Goal: Transaction & Acquisition: Obtain resource

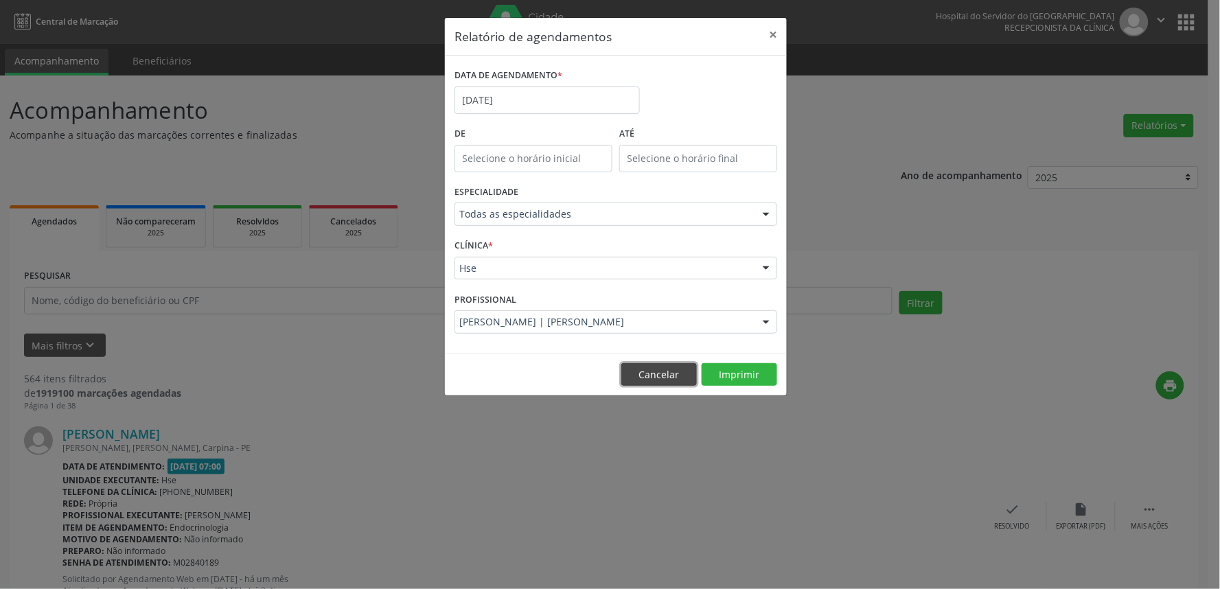
click at [671, 373] on button "Cancelar" at bounding box center [659, 374] width 76 height 23
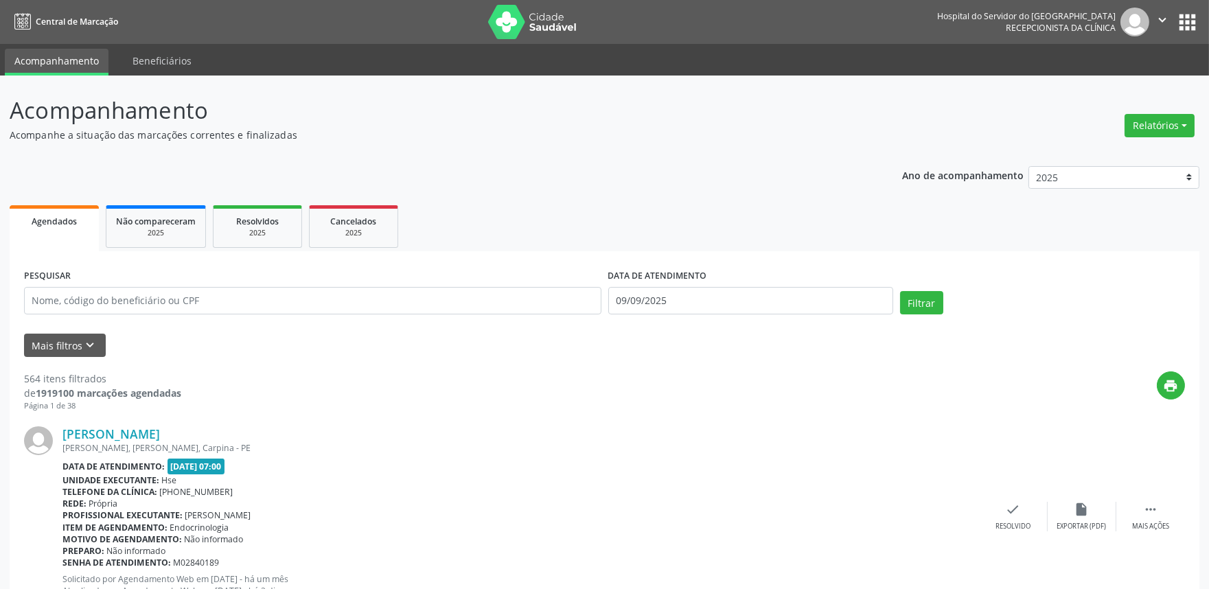
click at [83, 346] on icon "keyboard_arrow_down" at bounding box center [90, 345] width 15 height 15
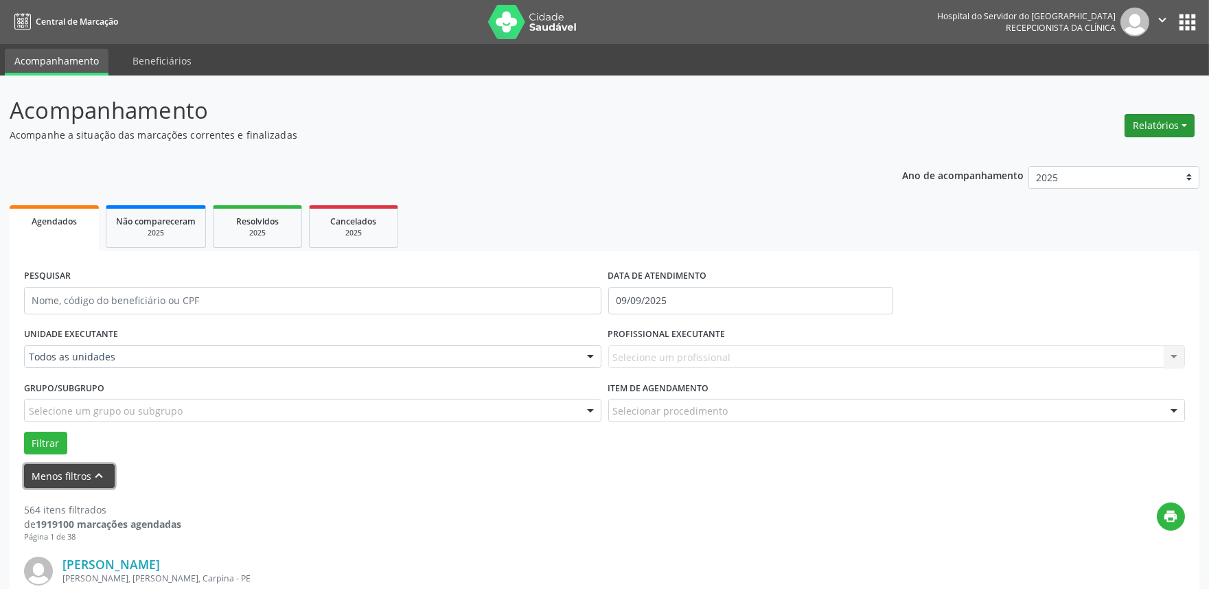
click at [1155, 119] on button "Relatórios" at bounding box center [1160, 125] width 70 height 23
click at [1123, 147] on link "Agendamentos" at bounding box center [1121, 154] width 148 height 19
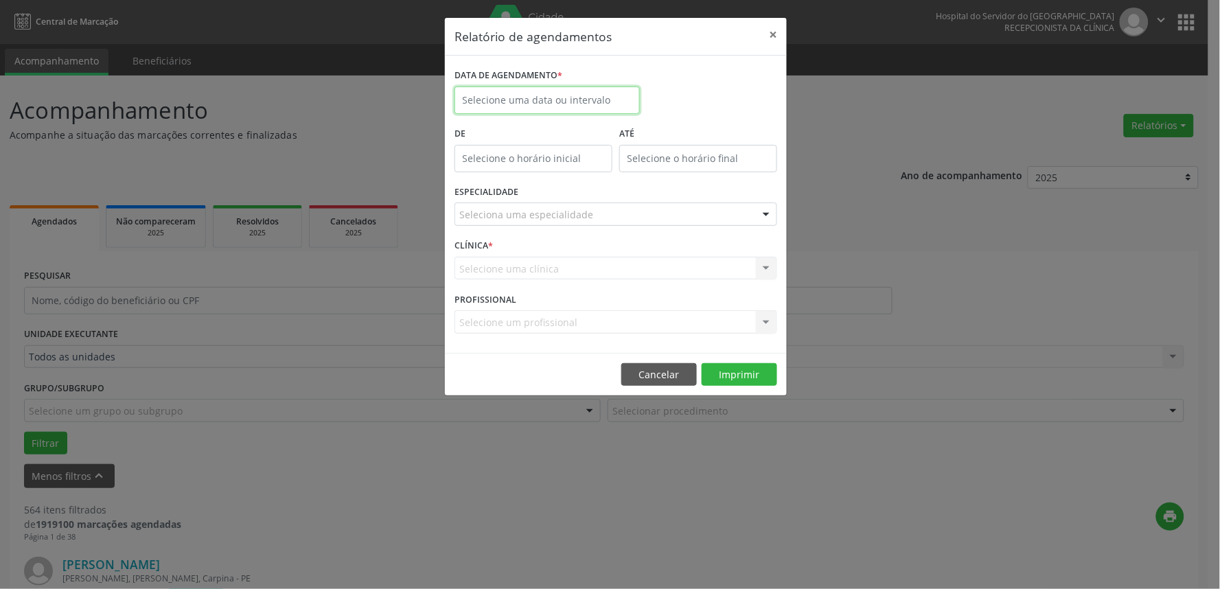
drag, startPoint x: 593, startPoint y: 104, endPoint x: 599, endPoint y: 95, distance: 10.5
click at [598, 96] on input "text" at bounding box center [547, 100] width 185 height 27
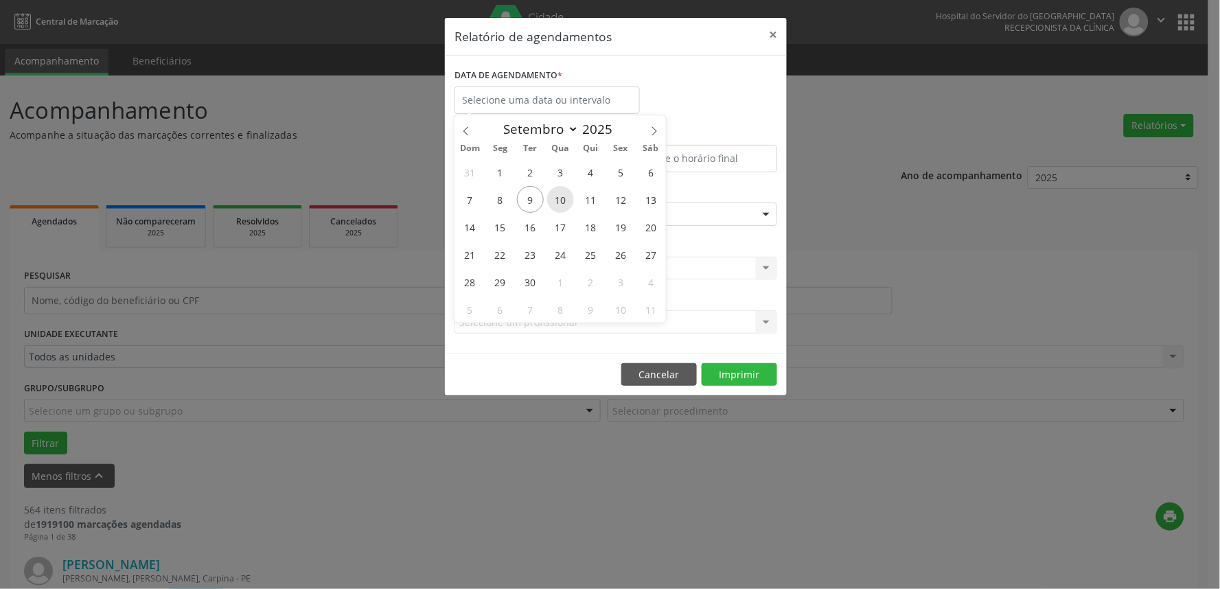
click at [562, 201] on span "10" at bounding box center [560, 199] width 27 height 27
type input "[DATE]"
click at [562, 201] on span "10" at bounding box center [560, 199] width 27 height 27
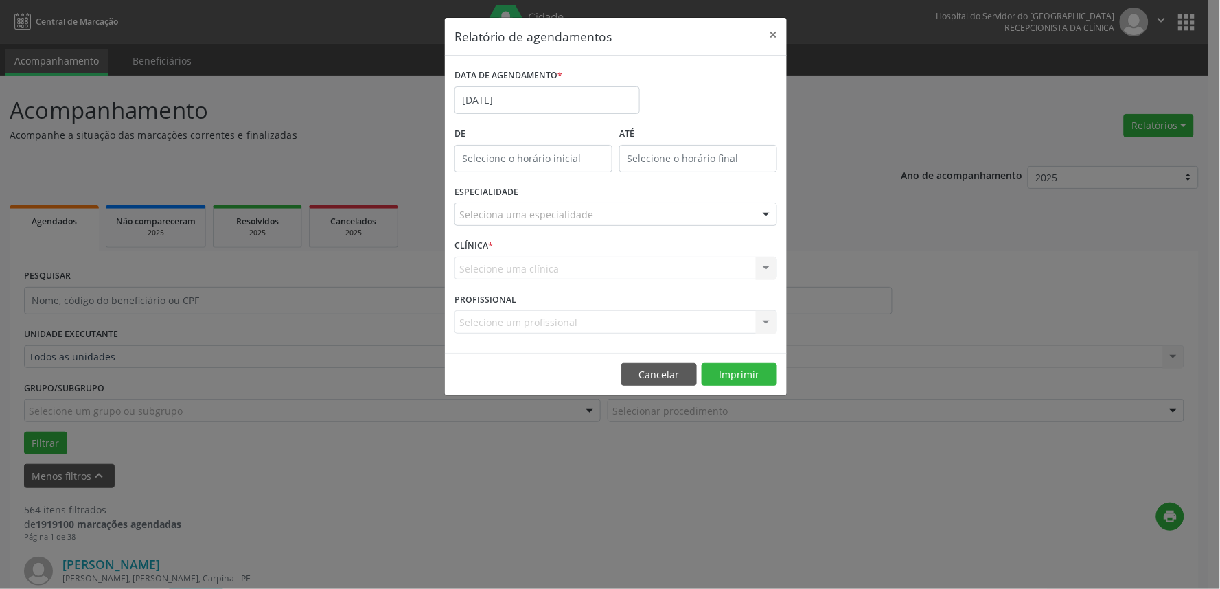
click at [615, 216] on div "Seleciona uma especialidade" at bounding box center [616, 214] width 323 height 23
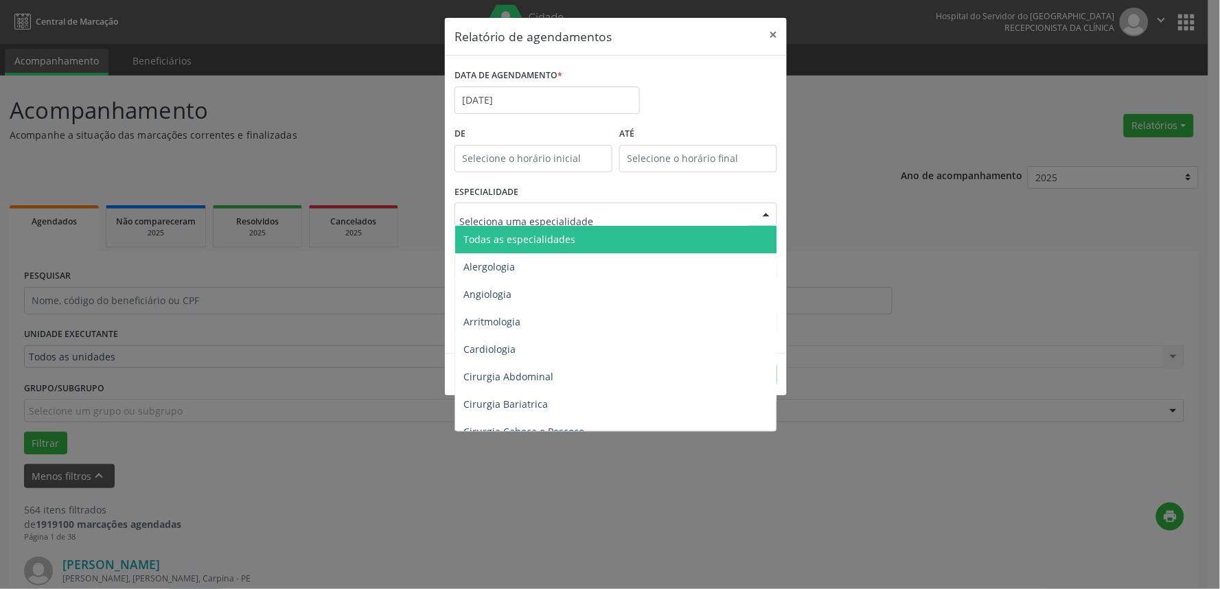
click at [615, 240] on span "Todas as especialidades" at bounding box center [616, 239] width 323 height 27
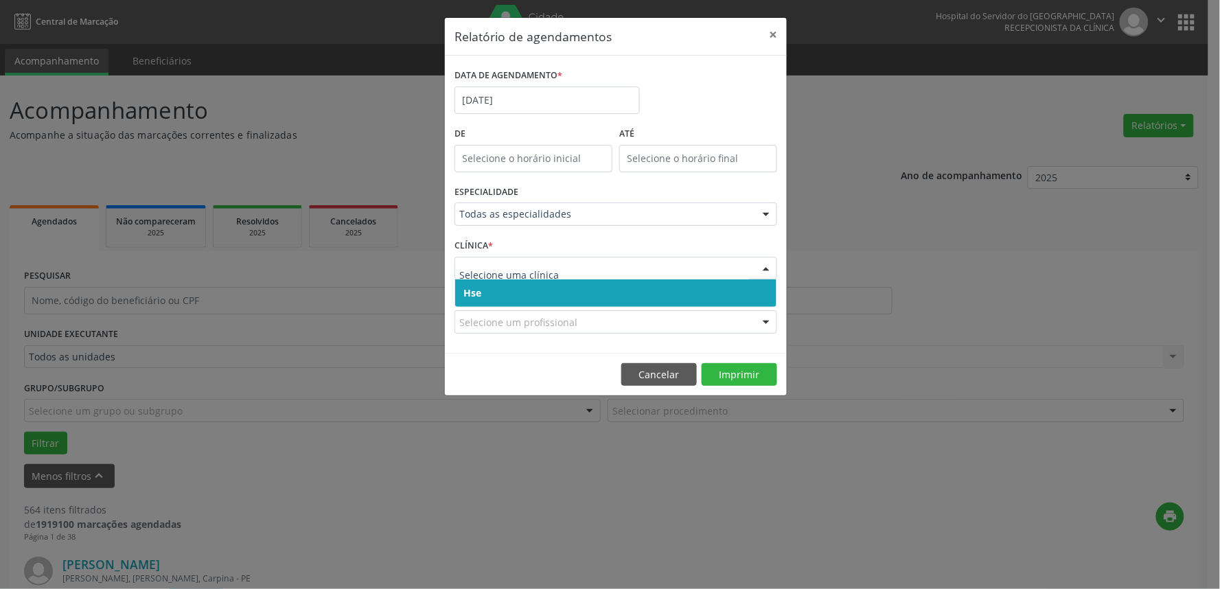
click at [599, 296] on span "Hse" at bounding box center [615, 292] width 321 height 27
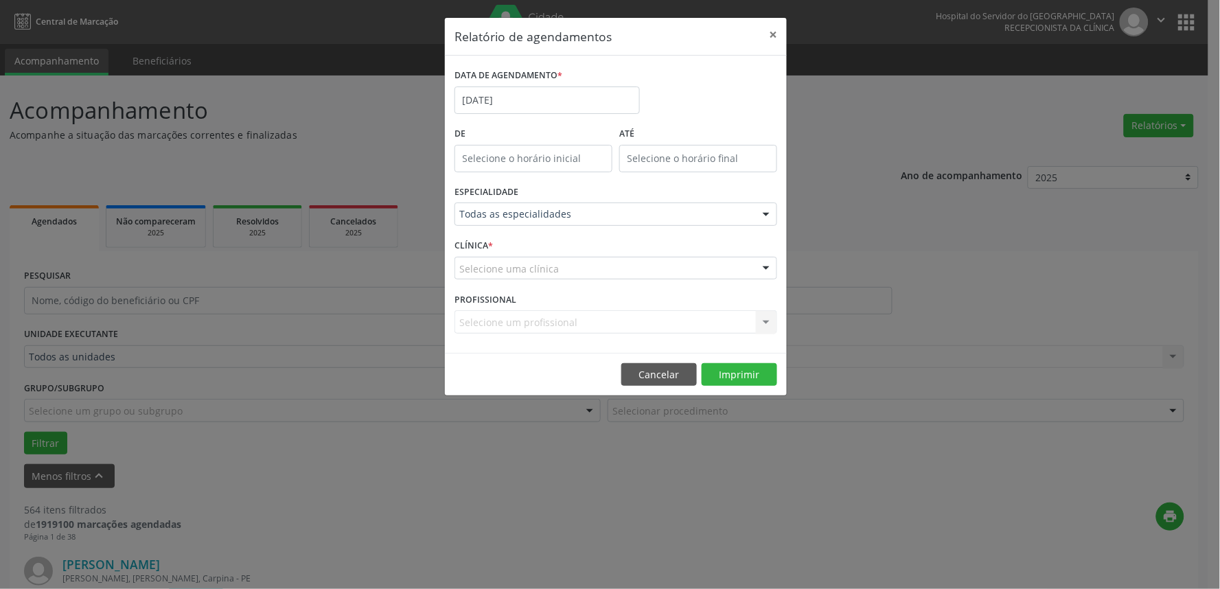
click at [619, 271] on div "Selecione uma clínica" at bounding box center [616, 268] width 323 height 23
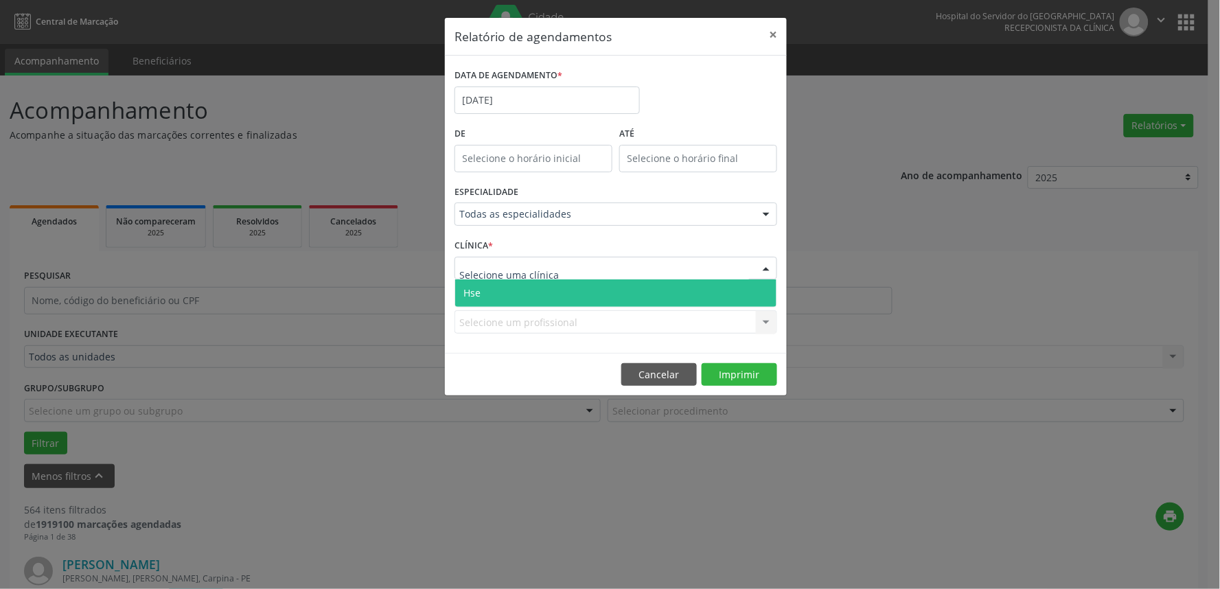
click at [611, 290] on span "Hse" at bounding box center [615, 292] width 321 height 27
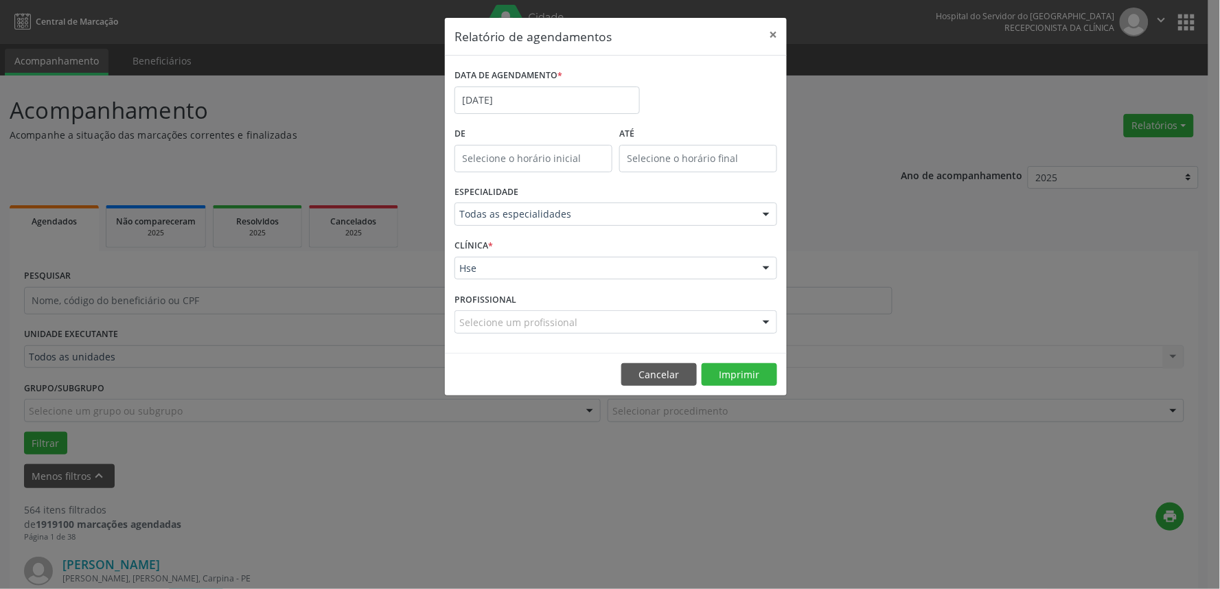
click at [619, 317] on div "Selecione um profissional" at bounding box center [616, 321] width 323 height 23
click at [726, 367] on button "Imprimir" at bounding box center [740, 374] width 76 height 23
click at [736, 380] on button "Imprimir" at bounding box center [740, 374] width 76 height 23
click at [544, 312] on div "[PERSON_NAME]" at bounding box center [616, 321] width 323 height 23
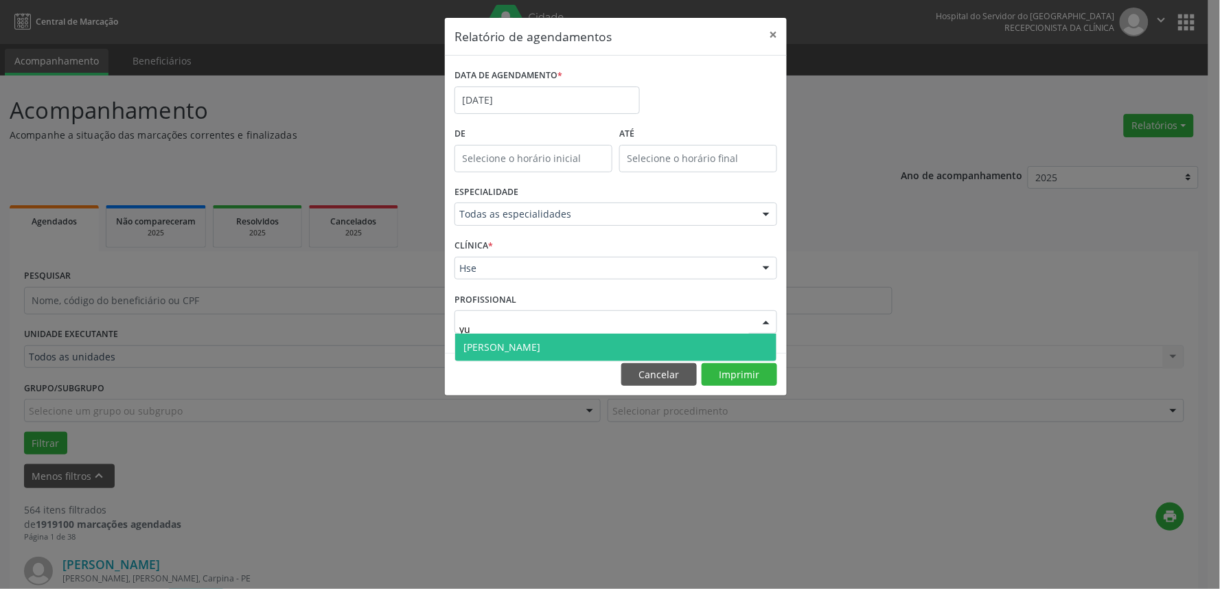
click at [534, 345] on span "[PERSON_NAME]" at bounding box center [501, 347] width 77 height 13
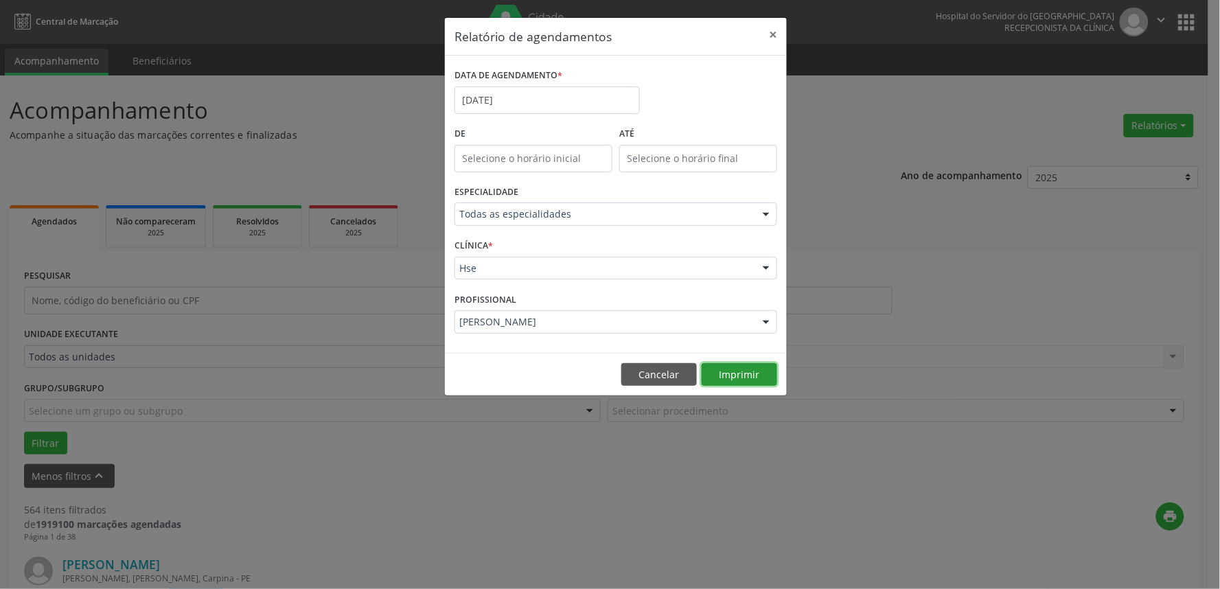
click at [730, 367] on button "Imprimir" at bounding box center [740, 374] width 76 height 23
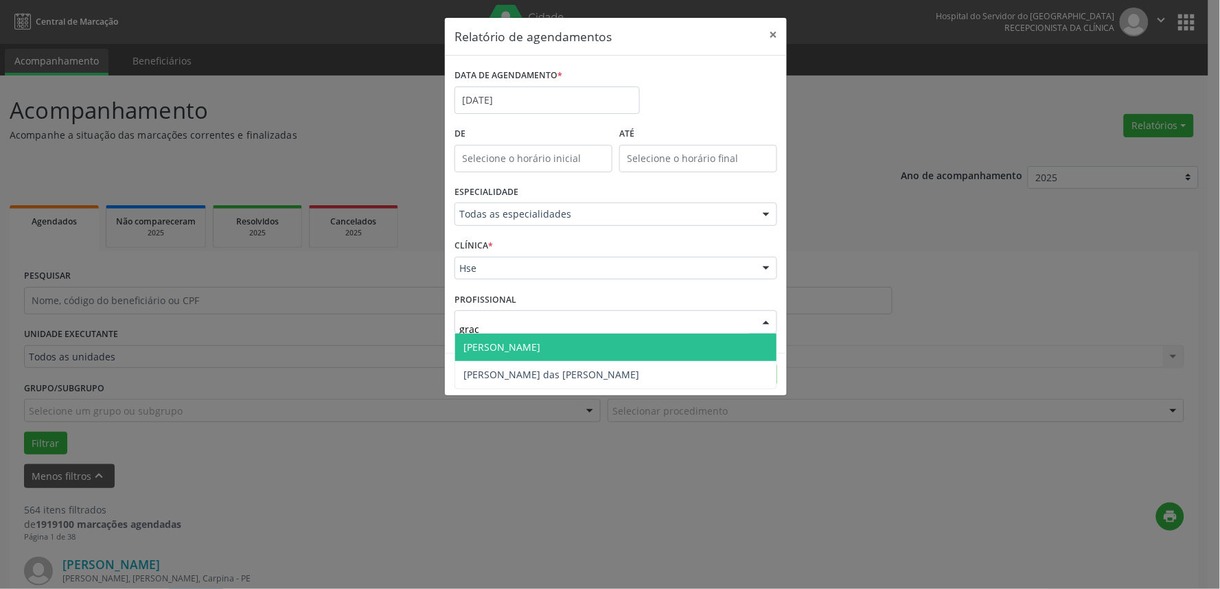
click at [540, 341] on span "[PERSON_NAME]" at bounding box center [501, 347] width 77 height 13
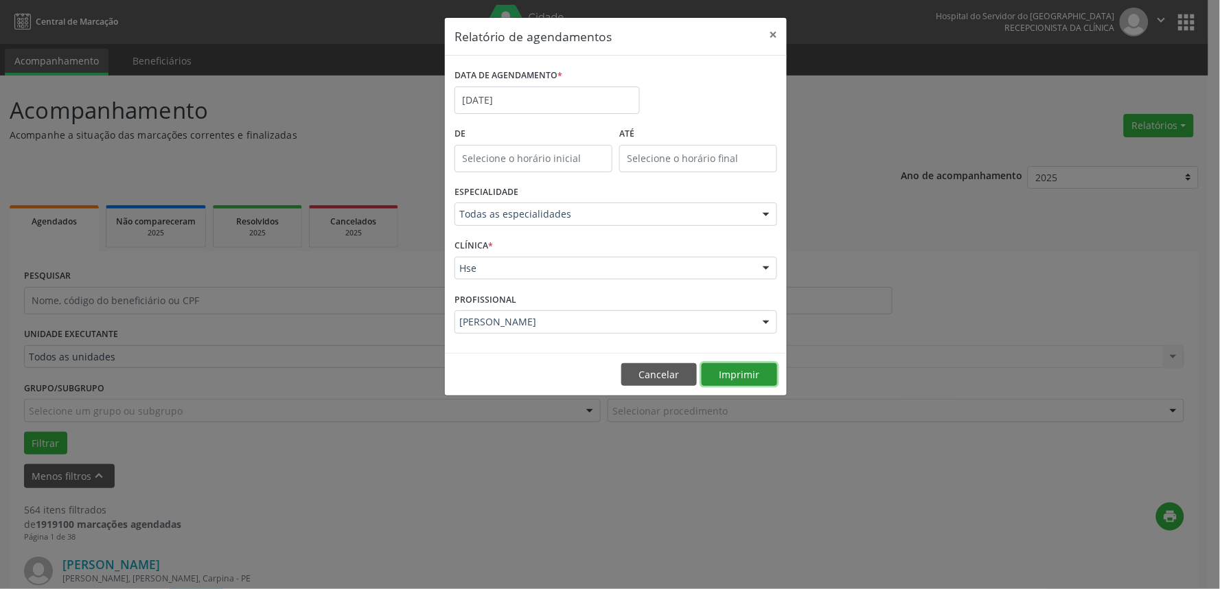
click at [742, 374] on button "Imprimir" at bounding box center [740, 374] width 76 height 23
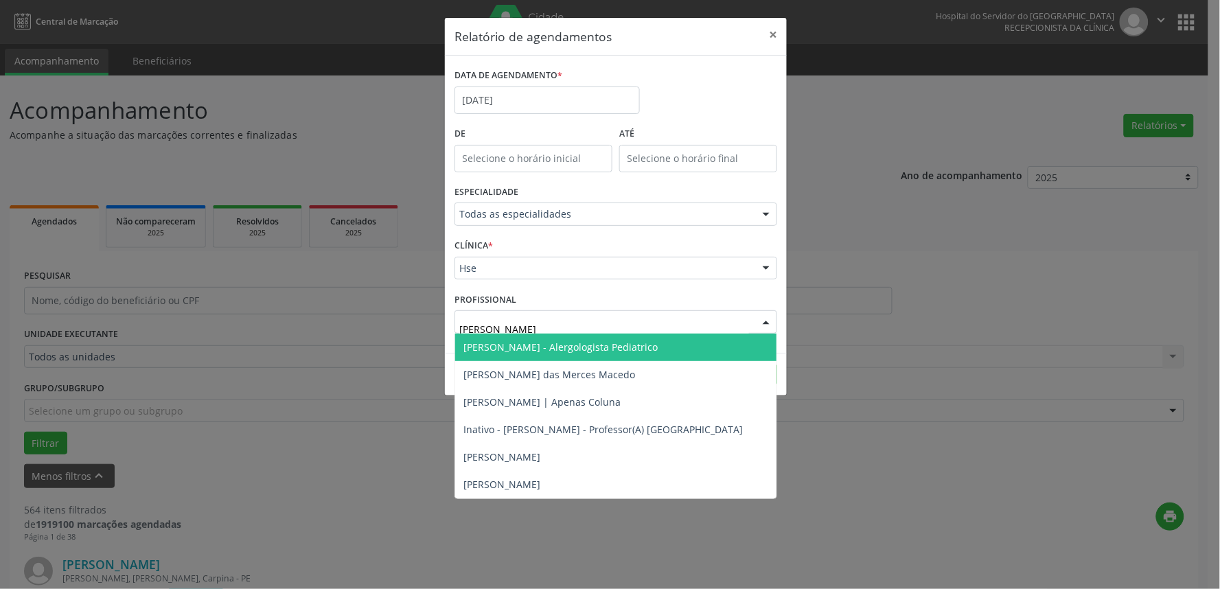
click at [603, 347] on span "[PERSON_NAME] - Alergologista Pediatrico" at bounding box center [560, 347] width 194 height 13
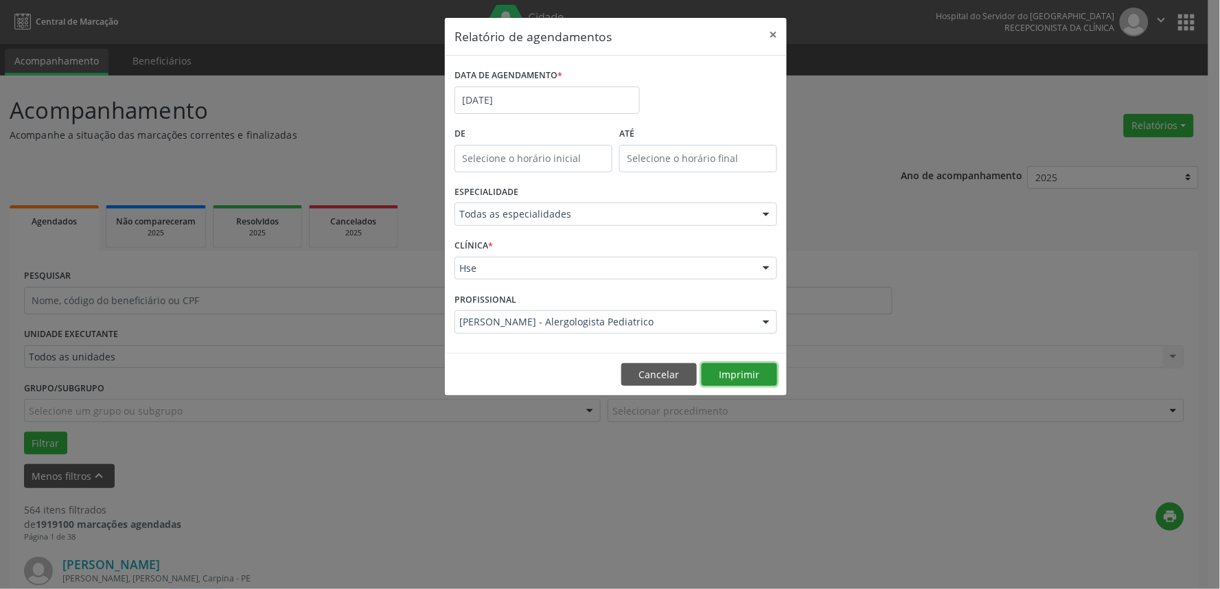
click at [759, 379] on button "Imprimir" at bounding box center [740, 374] width 76 height 23
click at [711, 308] on div "PROFISSIONAL [PERSON_NAME] - Alergologista Pediatrico Todos os profissionais [P…" at bounding box center [616, 316] width 330 height 54
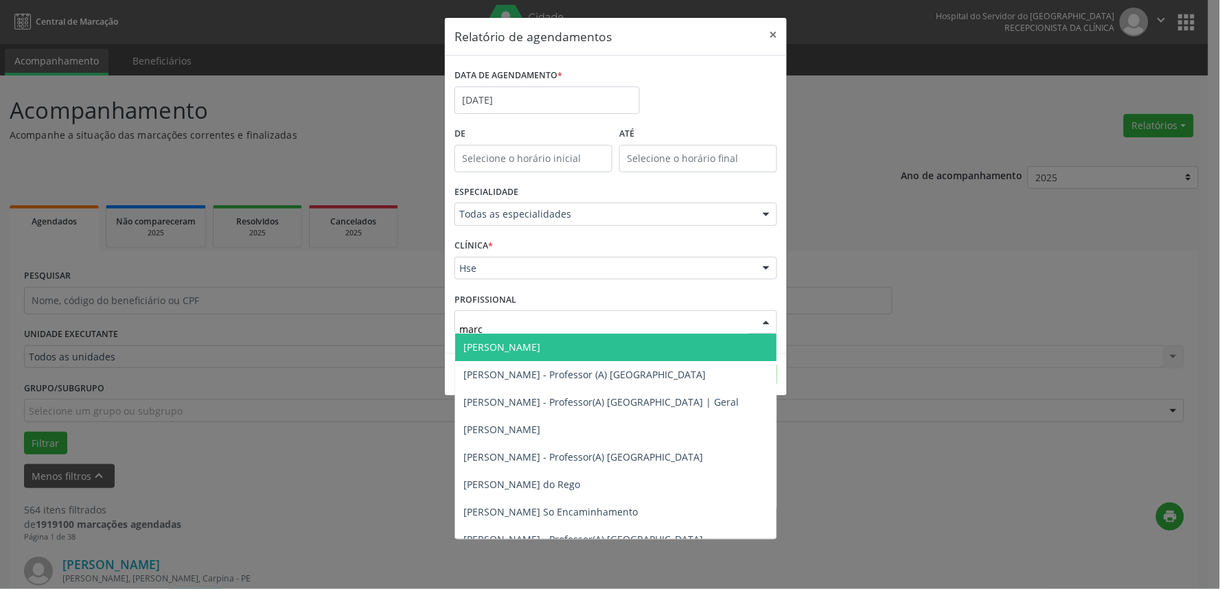
type input "marci"
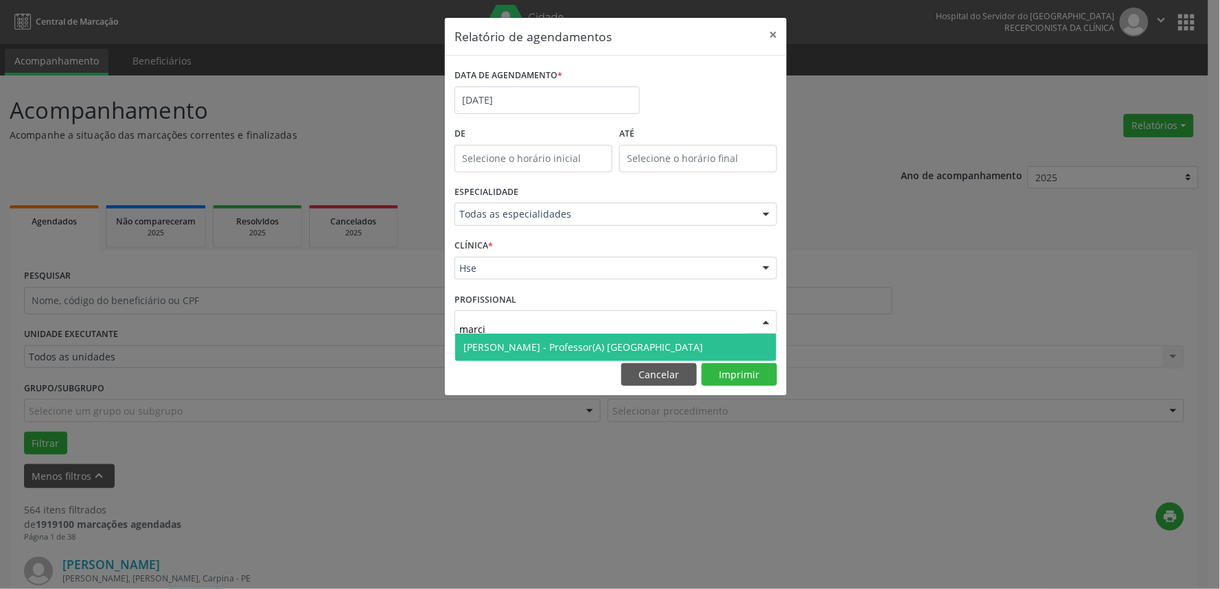
click at [703, 347] on span "[PERSON_NAME] - Professor(A) [GEOGRAPHIC_DATA]" at bounding box center [583, 347] width 240 height 13
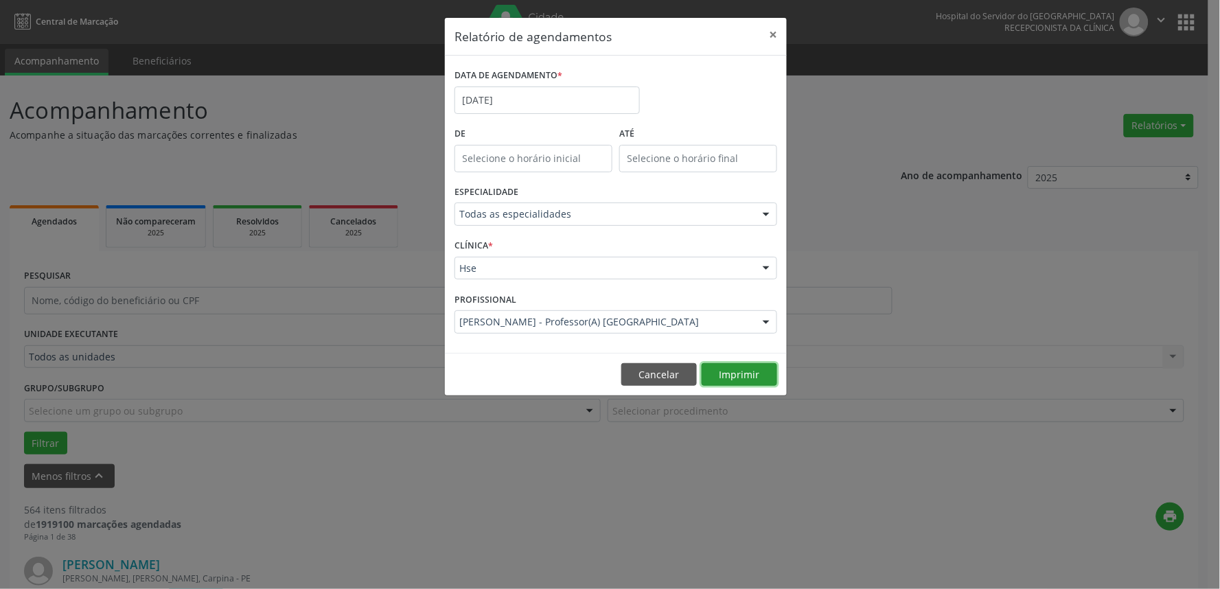
click at [729, 367] on button "Imprimir" at bounding box center [740, 374] width 76 height 23
click at [776, 37] on button "×" at bounding box center [772, 35] width 27 height 34
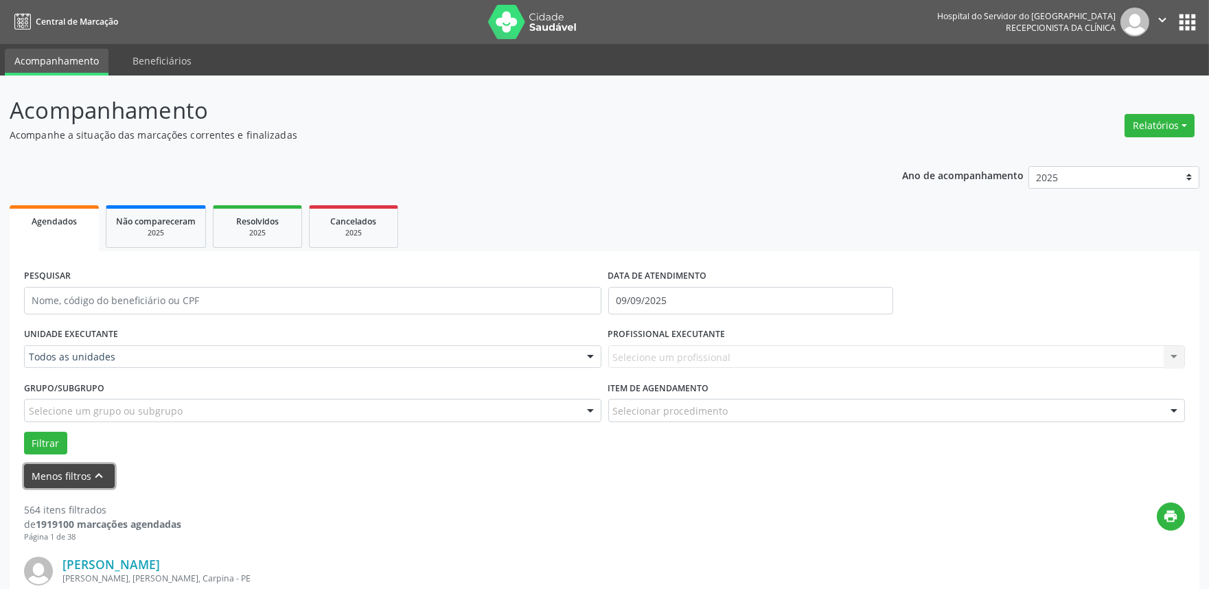
click at [92, 470] on icon "keyboard_arrow_up" at bounding box center [99, 475] width 15 height 15
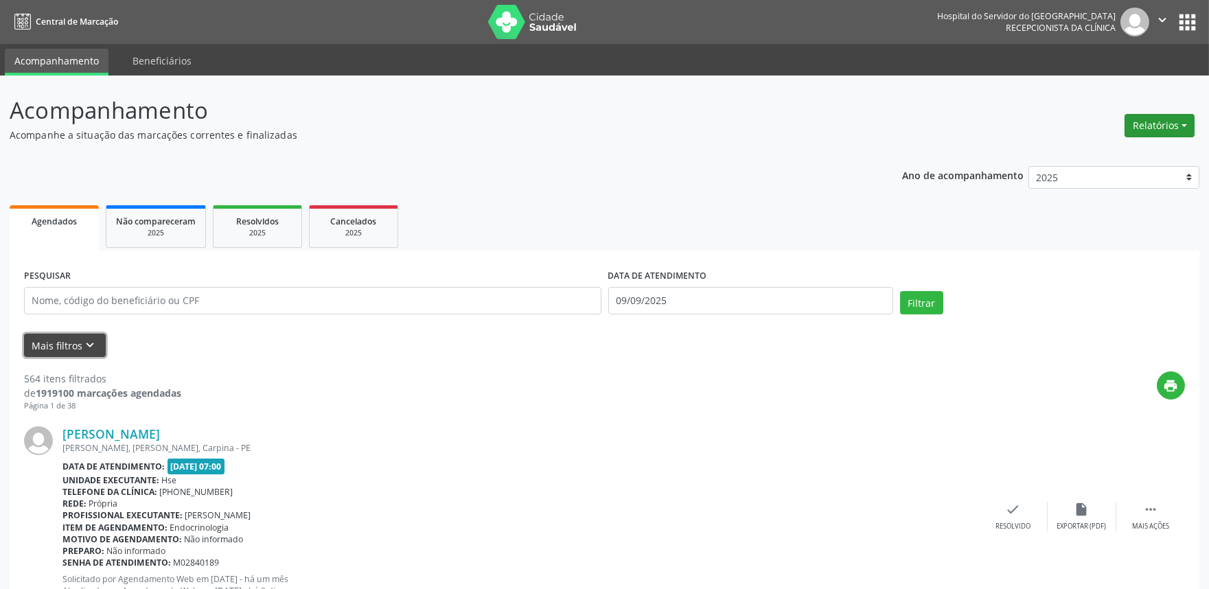
click at [1140, 125] on button "Relatórios" at bounding box center [1160, 125] width 70 height 23
click at [1095, 153] on link "Agendamentos" at bounding box center [1121, 154] width 148 height 19
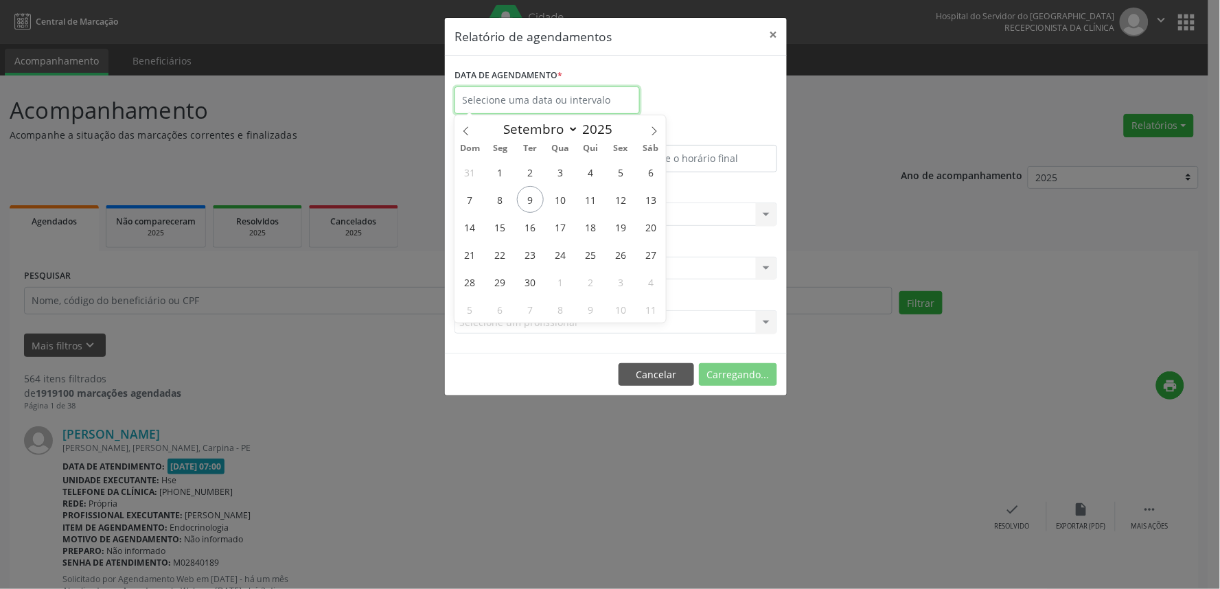
click at [567, 100] on input "text" at bounding box center [547, 100] width 185 height 27
click at [527, 203] on span "9" at bounding box center [530, 199] width 27 height 27
type input "09/09/2025"
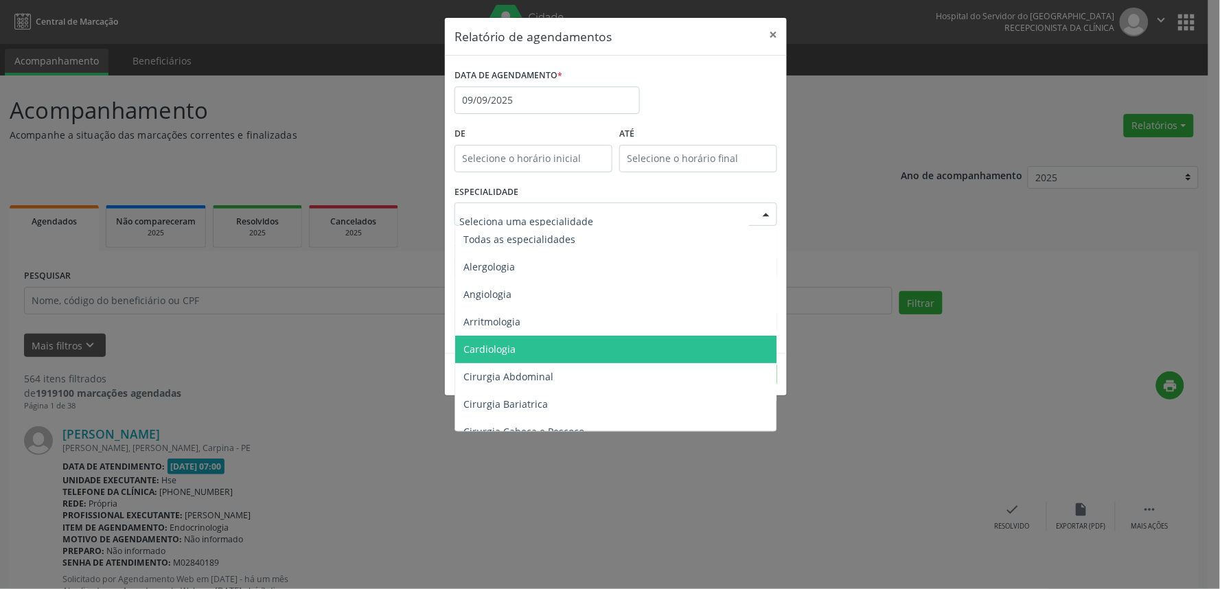
click at [531, 358] on span "Cardiologia" at bounding box center [616, 349] width 323 height 27
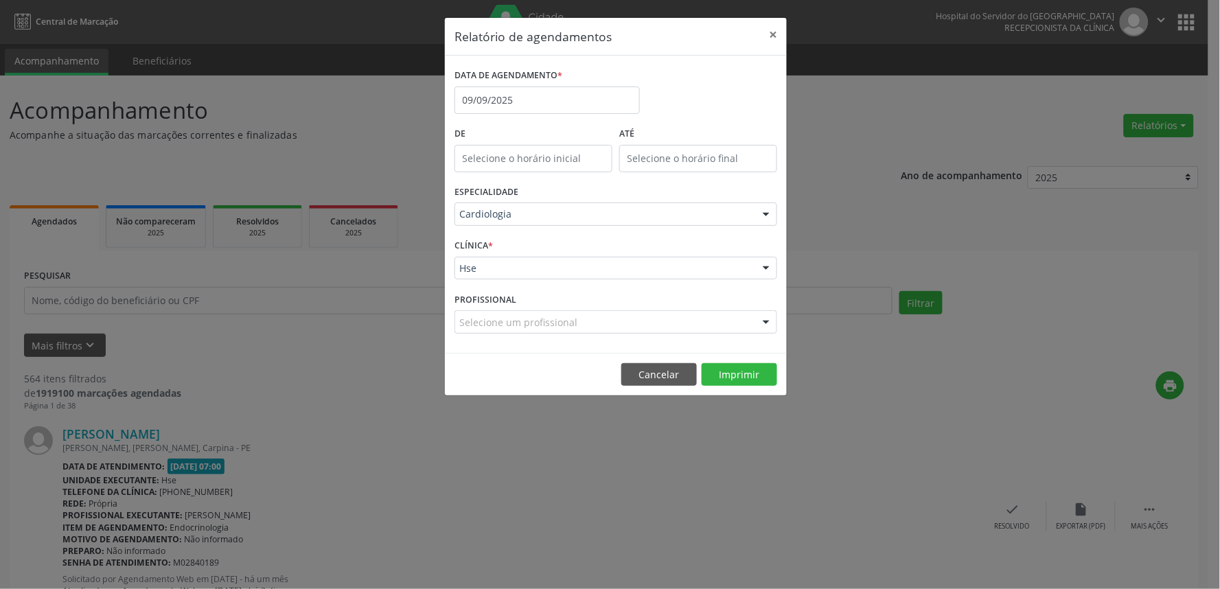
click at [645, 314] on div "Selecione um profissional" at bounding box center [616, 321] width 323 height 23
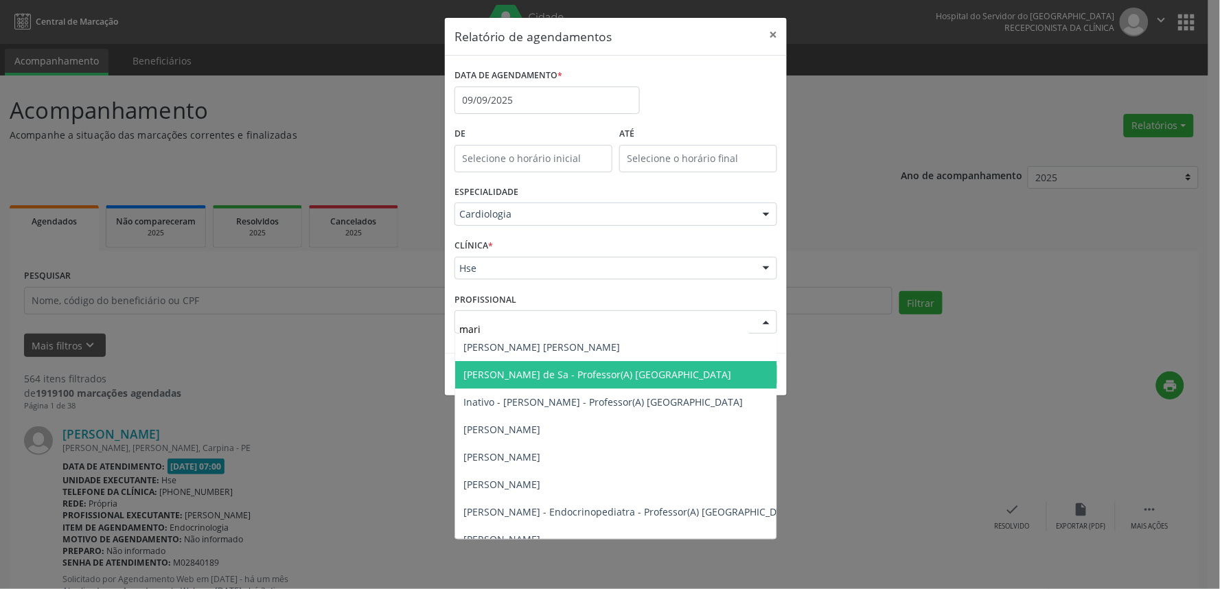
type input "maria"
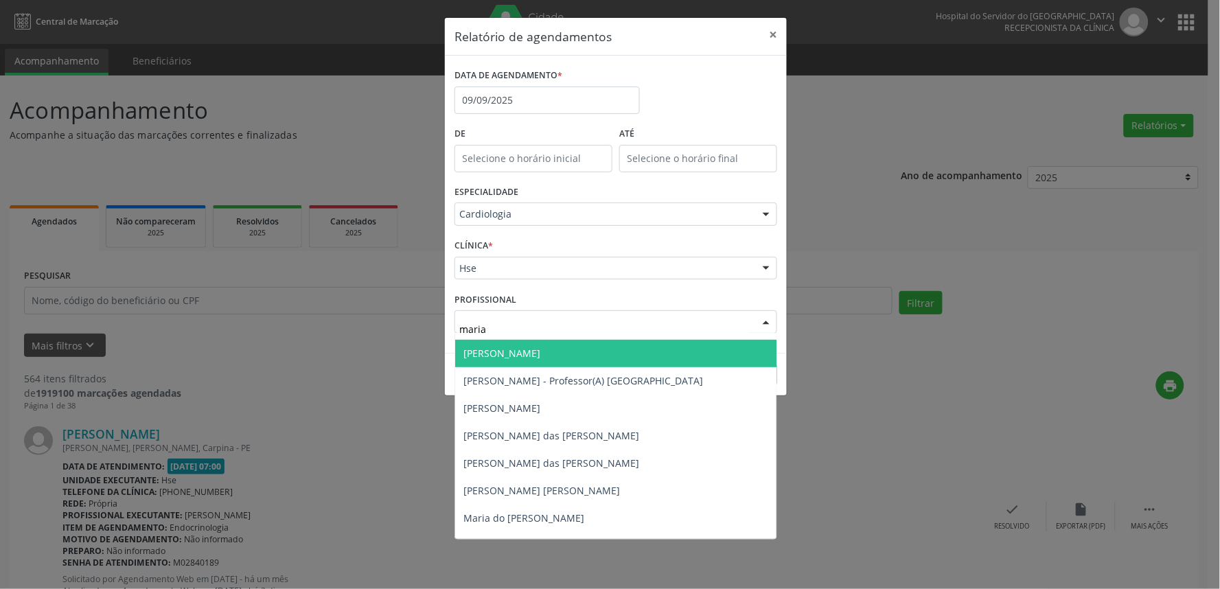
scroll to position [305, 0]
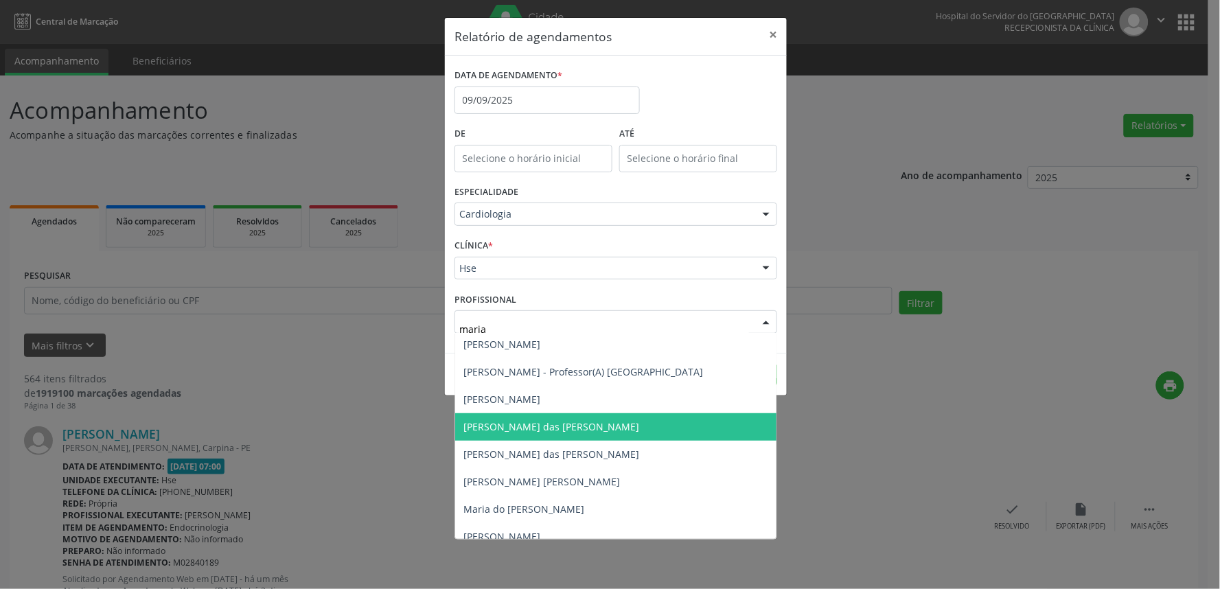
click at [511, 433] on span "[PERSON_NAME] das [PERSON_NAME]" at bounding box center [630, 426] width 351 height 27
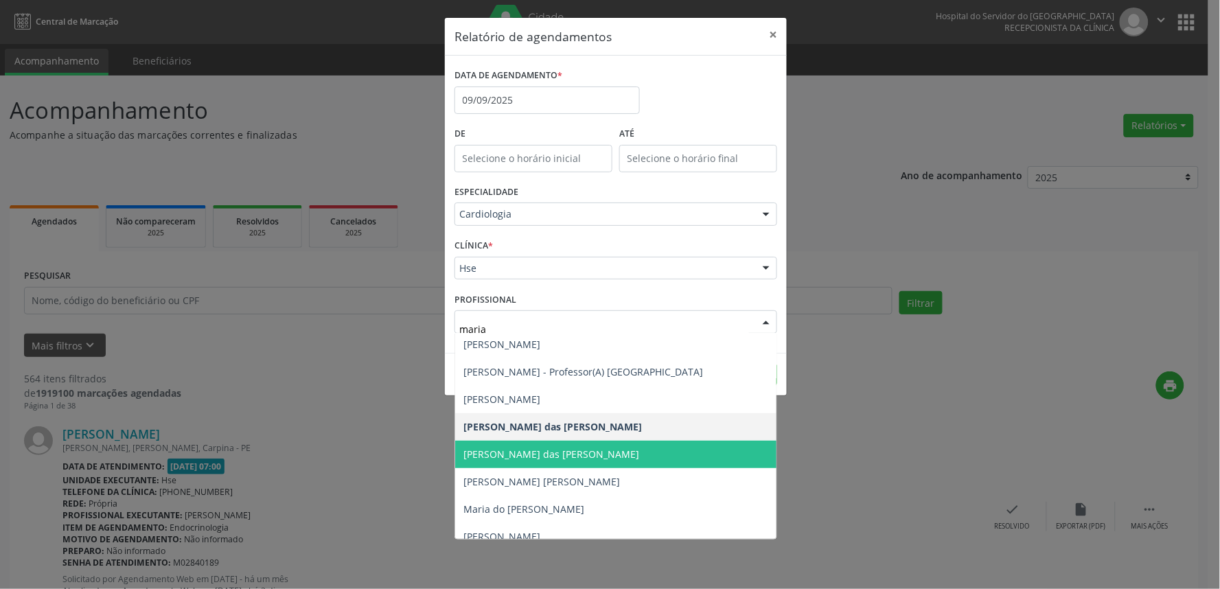
click at [690, 451] on span "[PERSON_NAME] das [PERSON_NAME]" at bounding box center [630, 454] width 351 height 27
type input "maria"
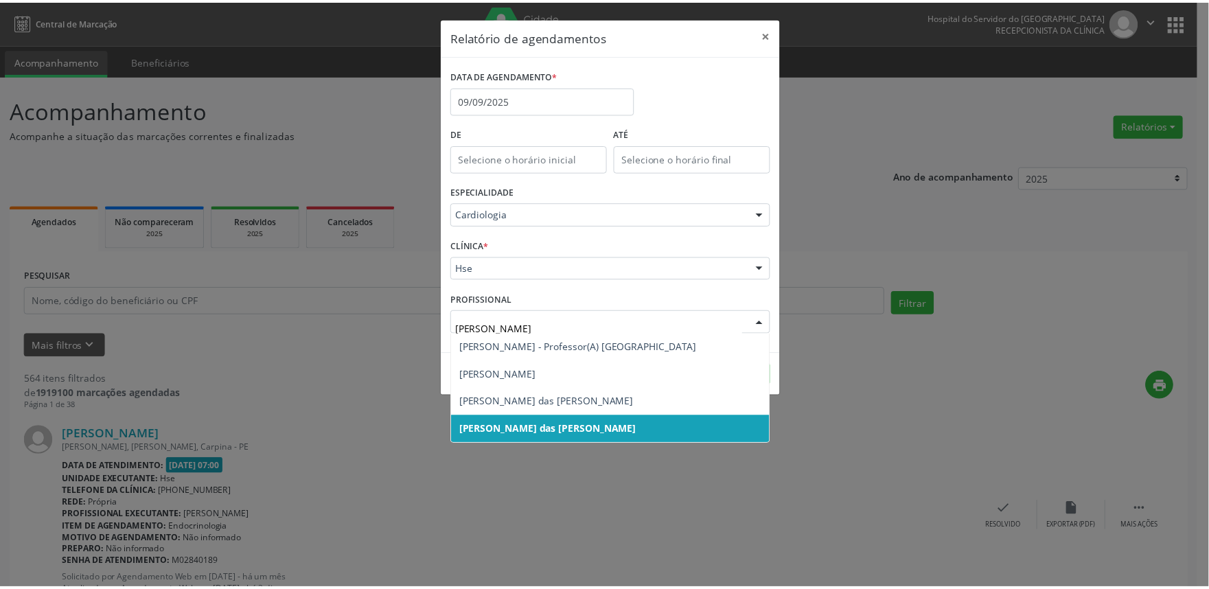
scroll to position [0, 0]
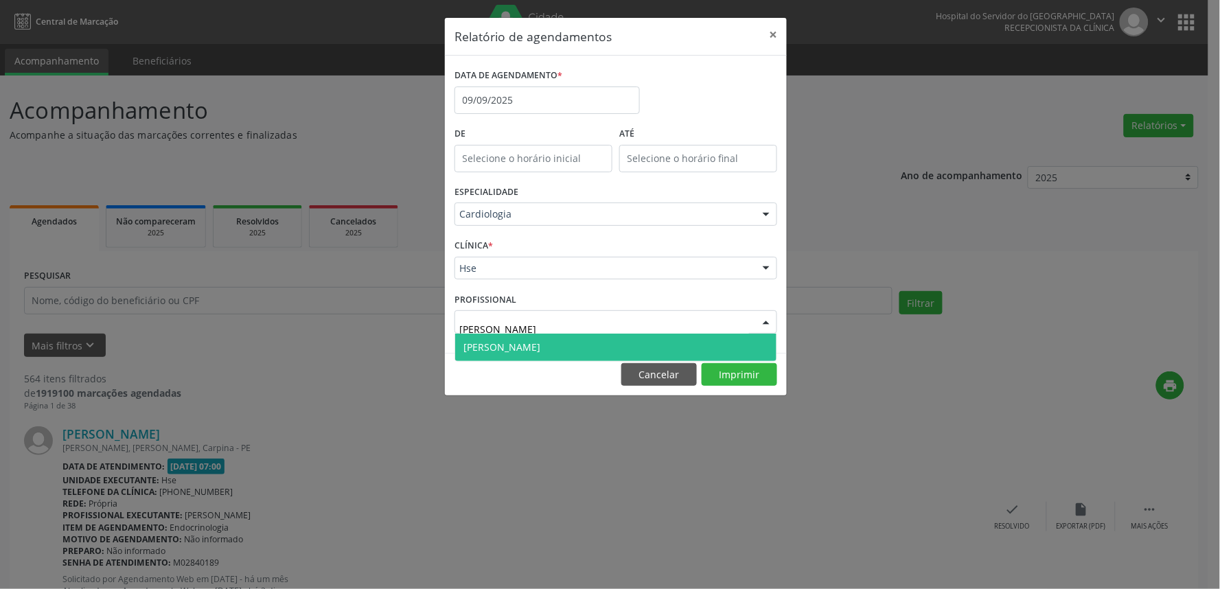
type input "[PERSON_NAME]"
click at [641, 345] on span "[PERSON_NAME]" at bounding box center [615, 347] width 321 height 27
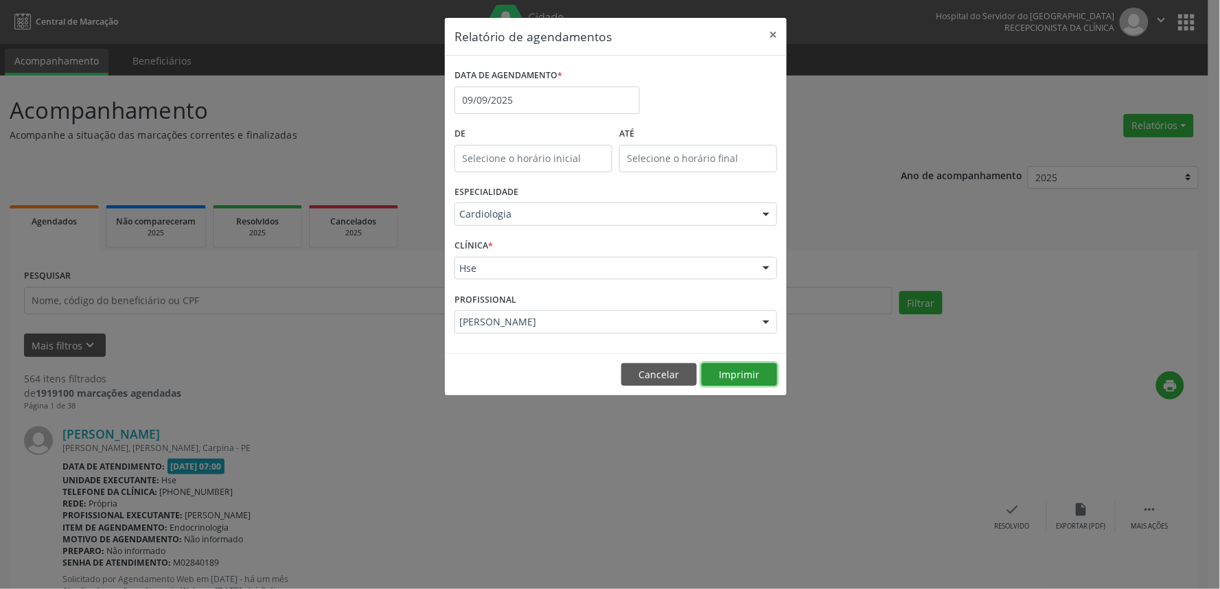
click at [726, 375] on button "Imprimir" at bounding box center [740, 374] width 76 height 23
click at [771, 45] on button "×" at bounding box center [772, 35] width 27 height 34
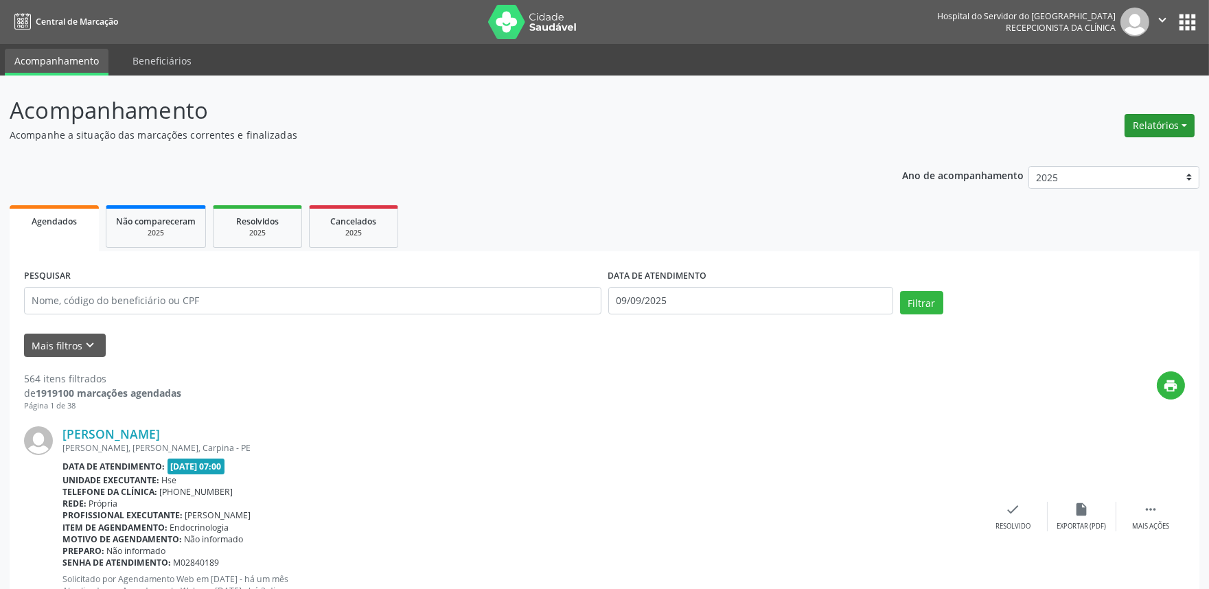
click at [1150, 120] on button "Relatórios" at bounding box center [1160, 125] width 70 height 23
click at [1121, 139] on ul "Agendamentos Procedimentos realizados" at bounding box center [1120, 163] width 149 height 49
click at [1116, 157] on link "Agendamentos" at bounding box center [1121, 154] width 148 height 19
select select "8"
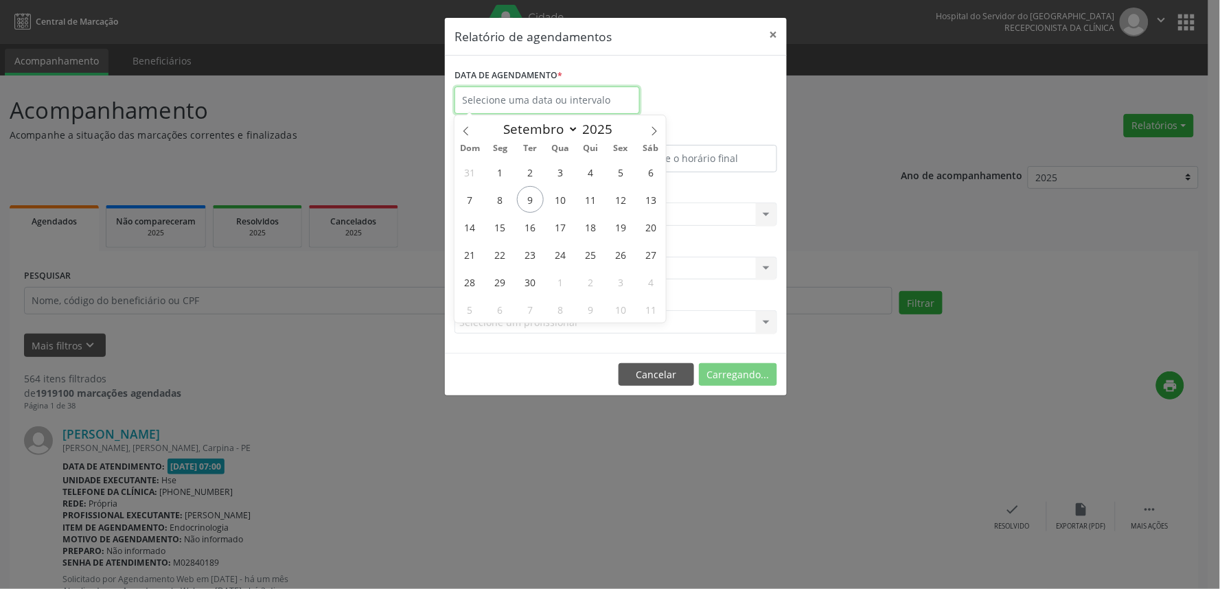
click at [540, 93] on input "text" at bounding box center [547, 100] width 185 height 27
click at [523, 201] on span "9" at bounding box center [530, 199] width 27 height 27
type input "09/09/2025"
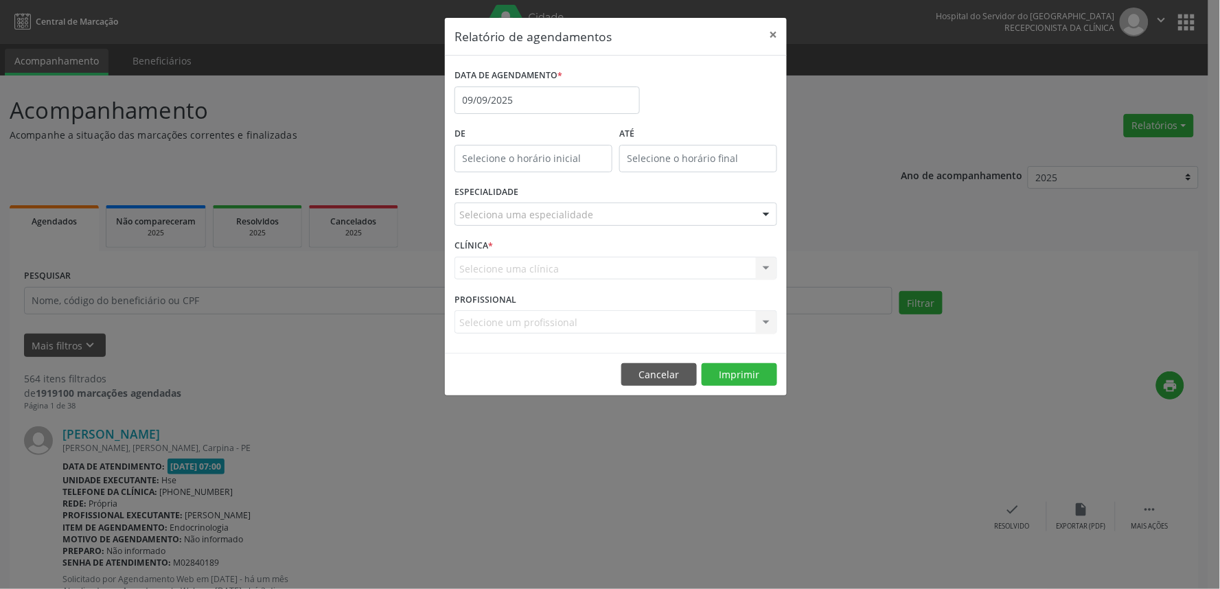
click at [523, 207] on div "Seleciona uma especialidade" at bounding box center [616, 214] width 323 height 23
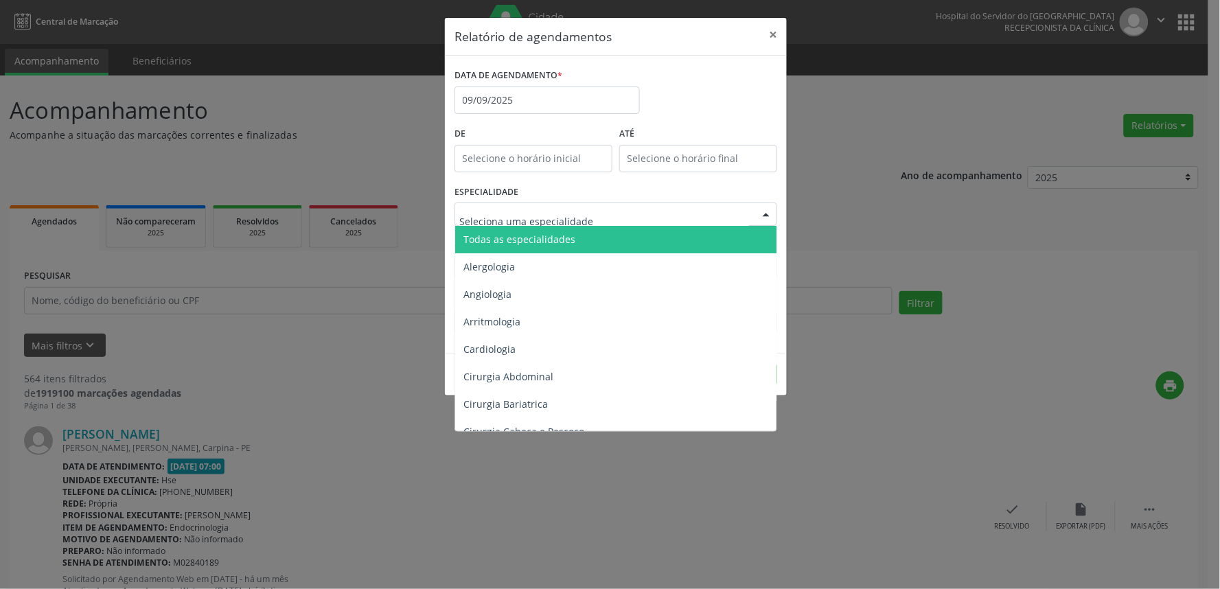
click at [519, 235] on span "Todas as especialidades" at bounding box center [519, 239] width 112 height 13
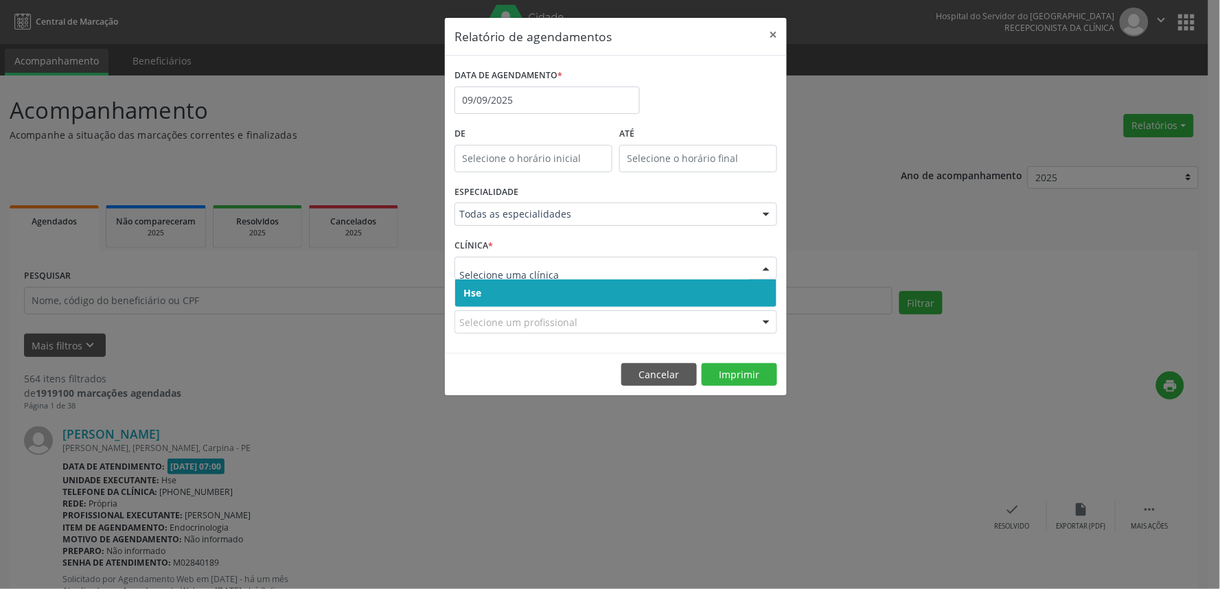
click at [513, 297] on span "Hse" at bounding box center [615, 292] width 321 height 27
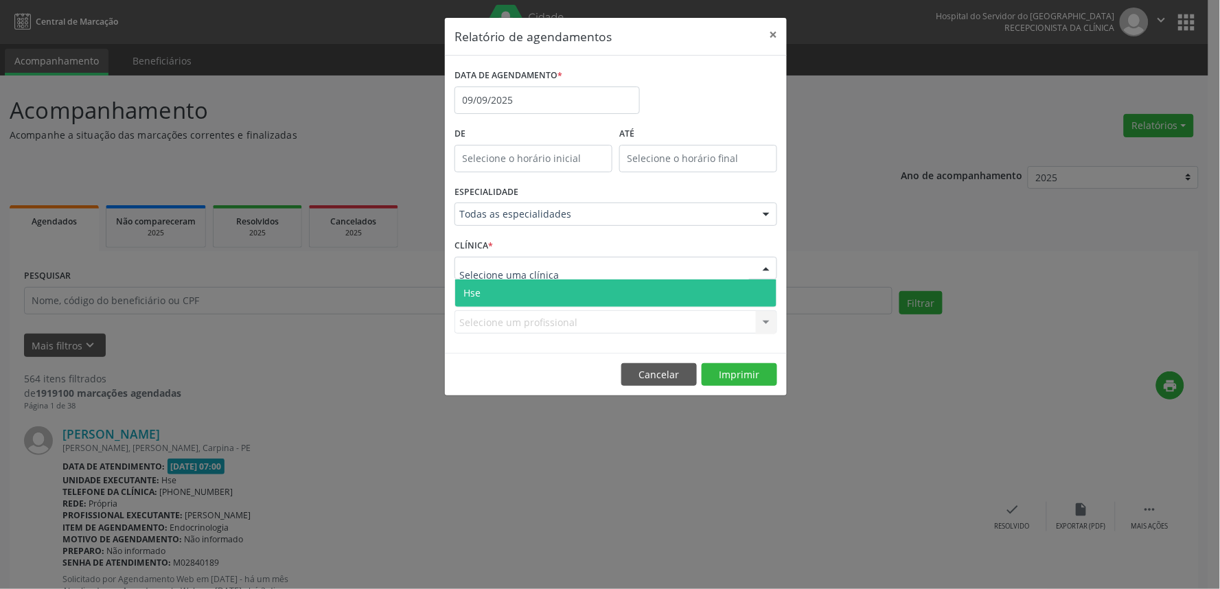
click at [516, 293] on span "Hse" at bounding box center [615, 292] width 321 height 27
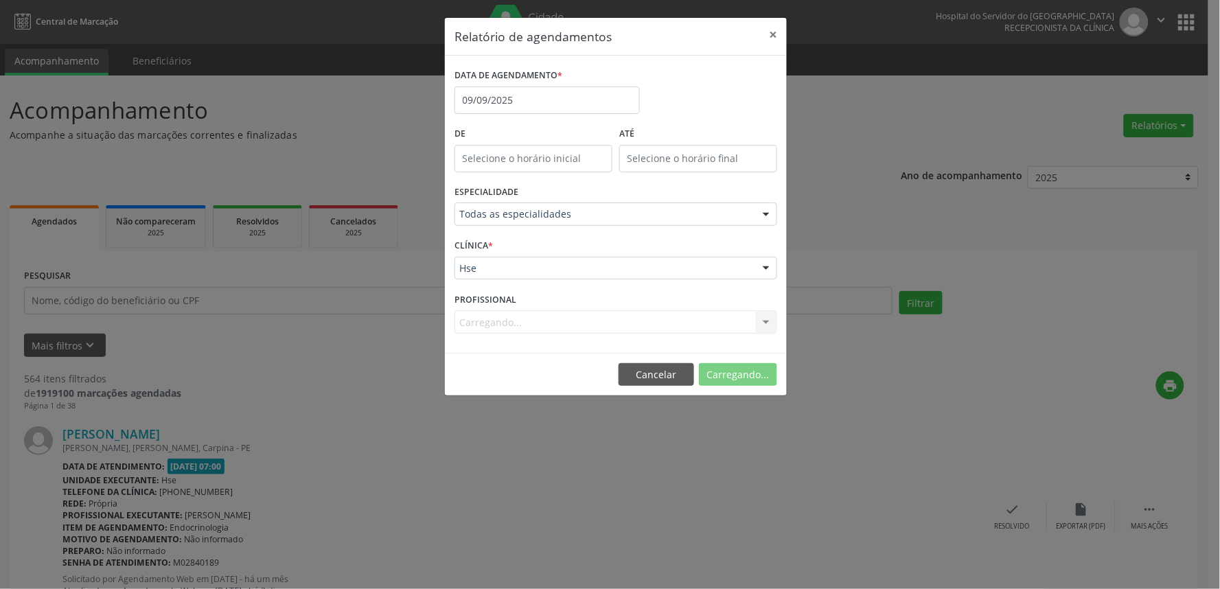
click at [558, 320] on div "Carregando... Todos os profissionais [PERSON_NAME] Interaminense Junior [PERSON…" at bounding box center [616, 321] width 323 height 23
type input "anate"
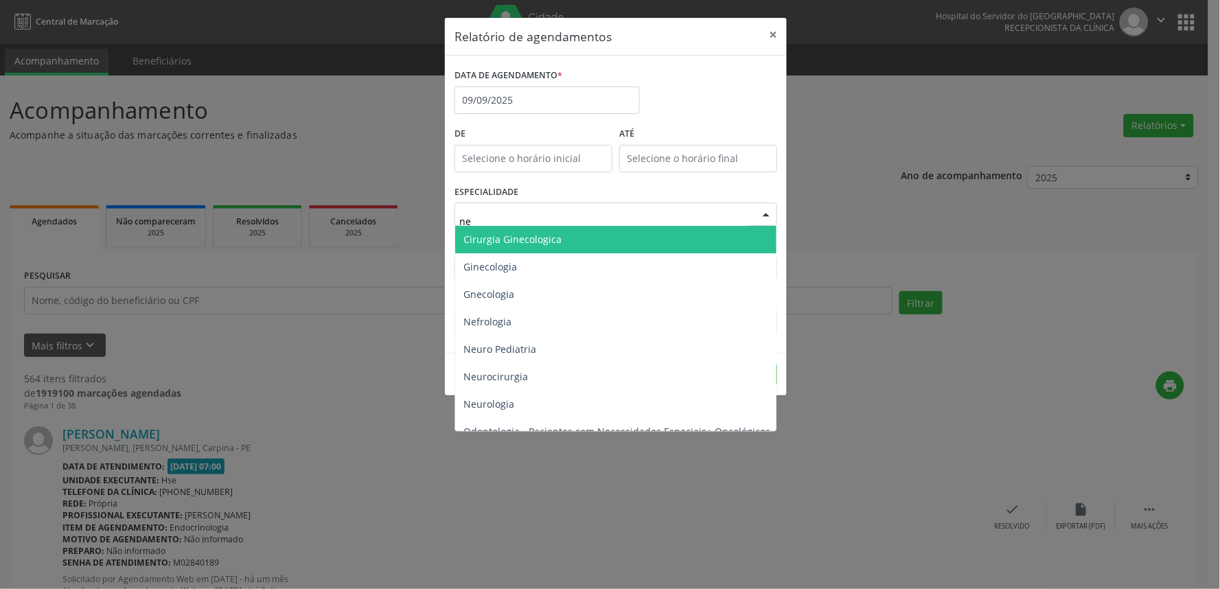
type input "nef"
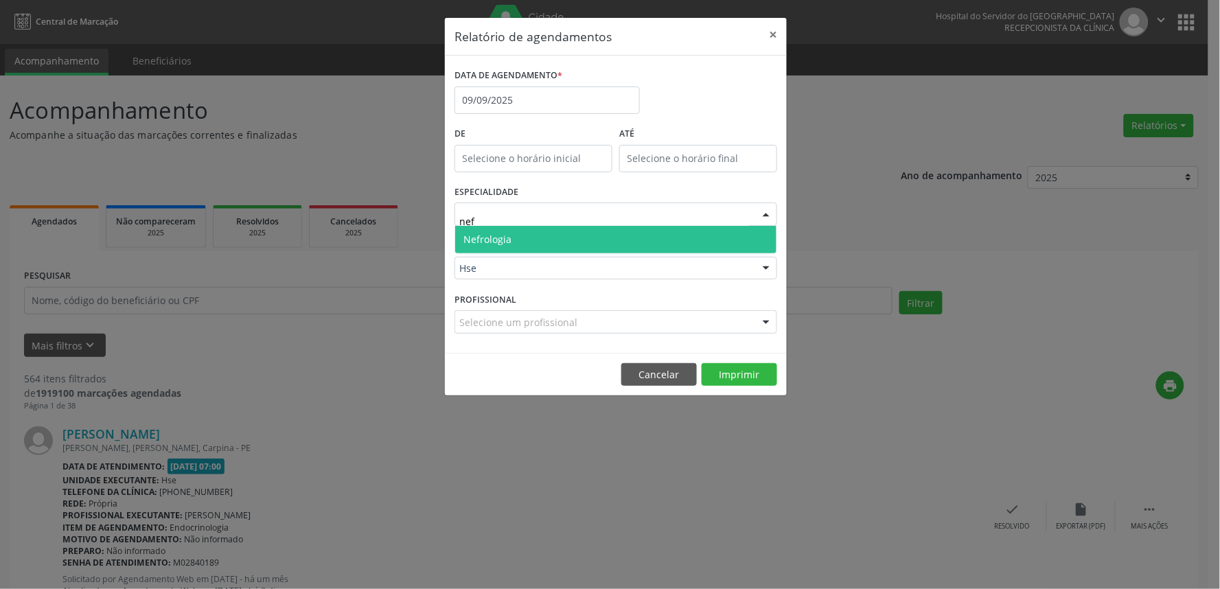
click at [565, 234] on span "Nefrologia" at bounding box center [615, 239] width 321 height 27
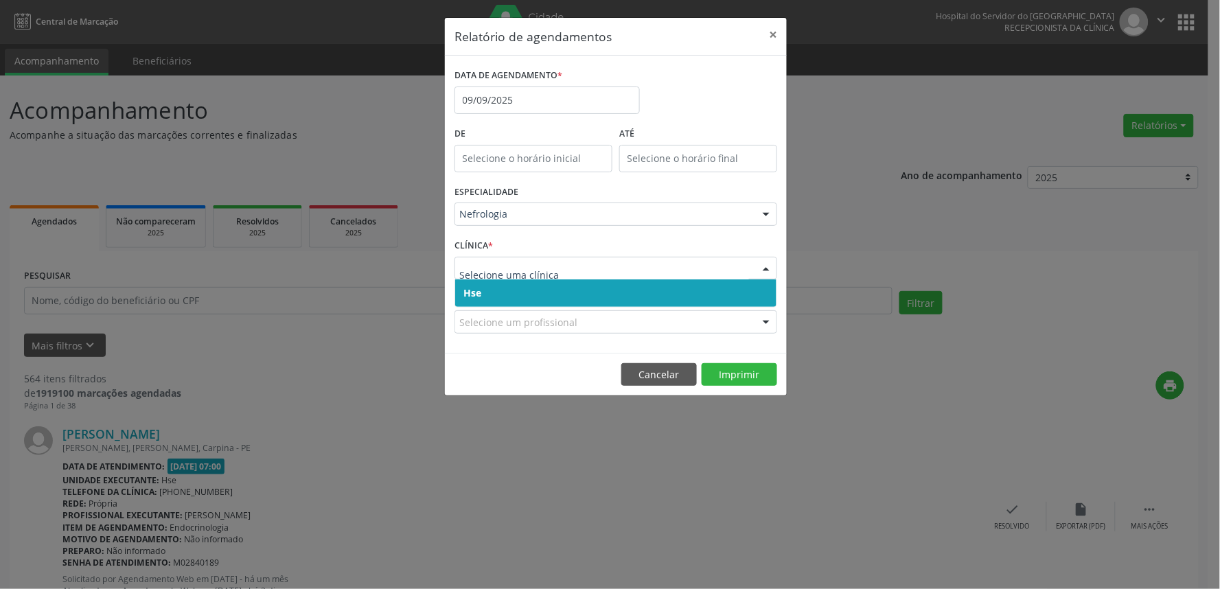
click at [553, 286] on span "Hse" at bounding box center [615, 292] width 321 height 27
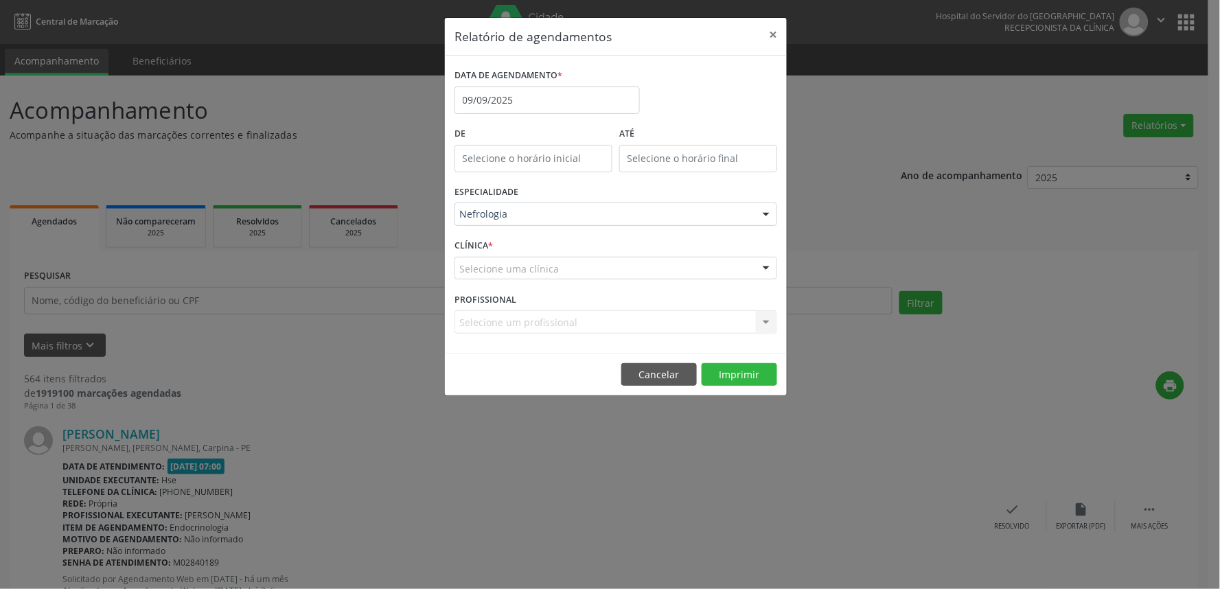
click at [559, 272] on div "Selecione uma clínica" at bounding box center [616, 268] width 323 height 23
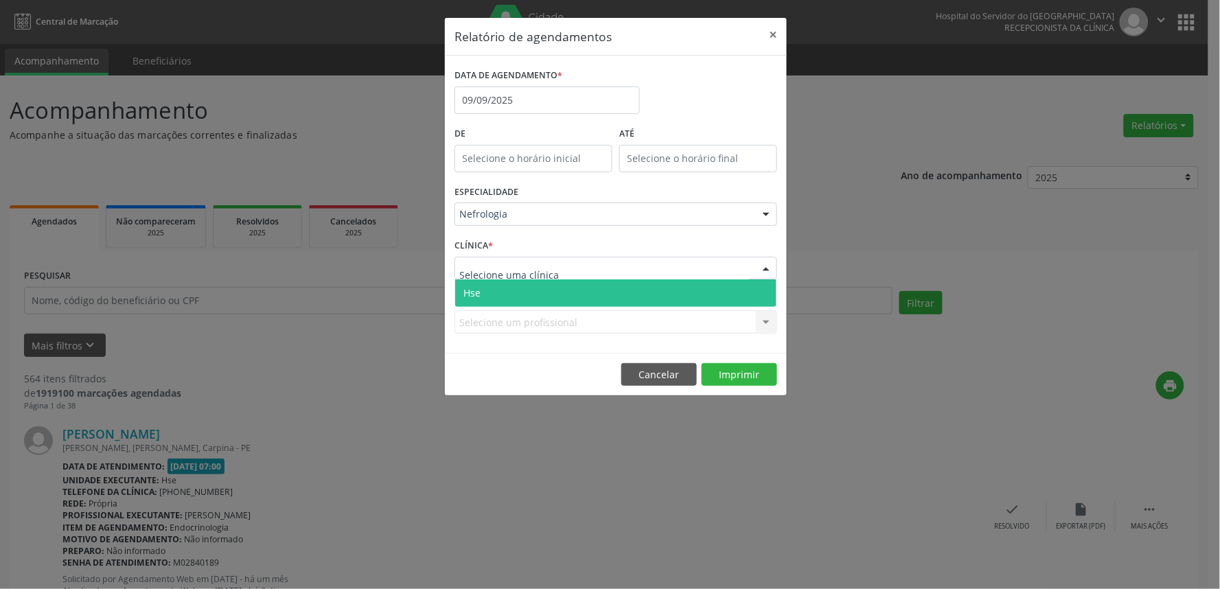
click at [555, 290] on span "Hse" at bounding box center [615, 292] width 321 height 27
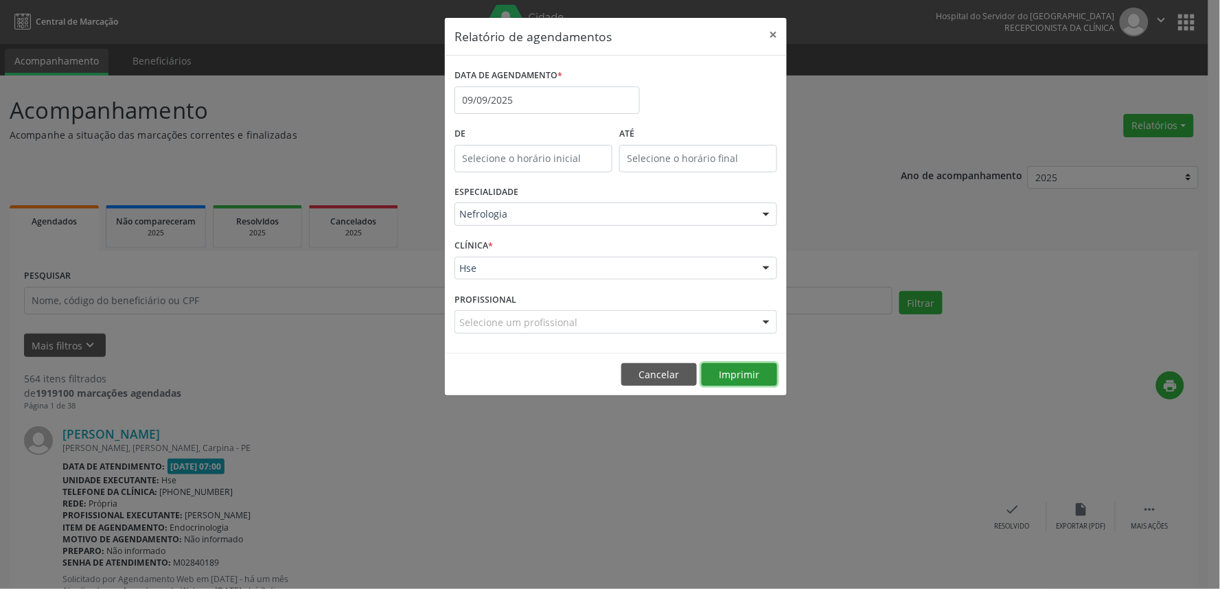
click at [733, 371] on button "Imprimir" at bounding box center [740, 374] width 76 height 23
click at [766, 35] on button "×" at bounding box center [772, 35] width 27 height 34
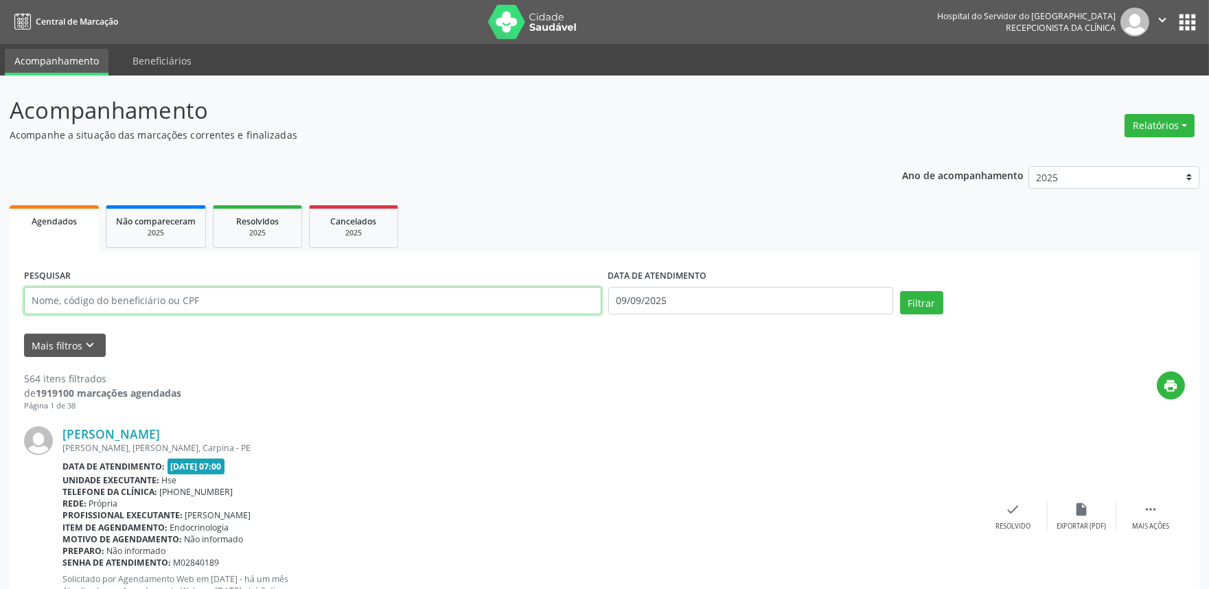
click at [278, 300] on input "text" at bounding box center [312, 300] width 577 height 27
type input "15253325468"
click at [703, 303] on input "09/09/2025" at bounding box center [750, 300] width 285 height 27
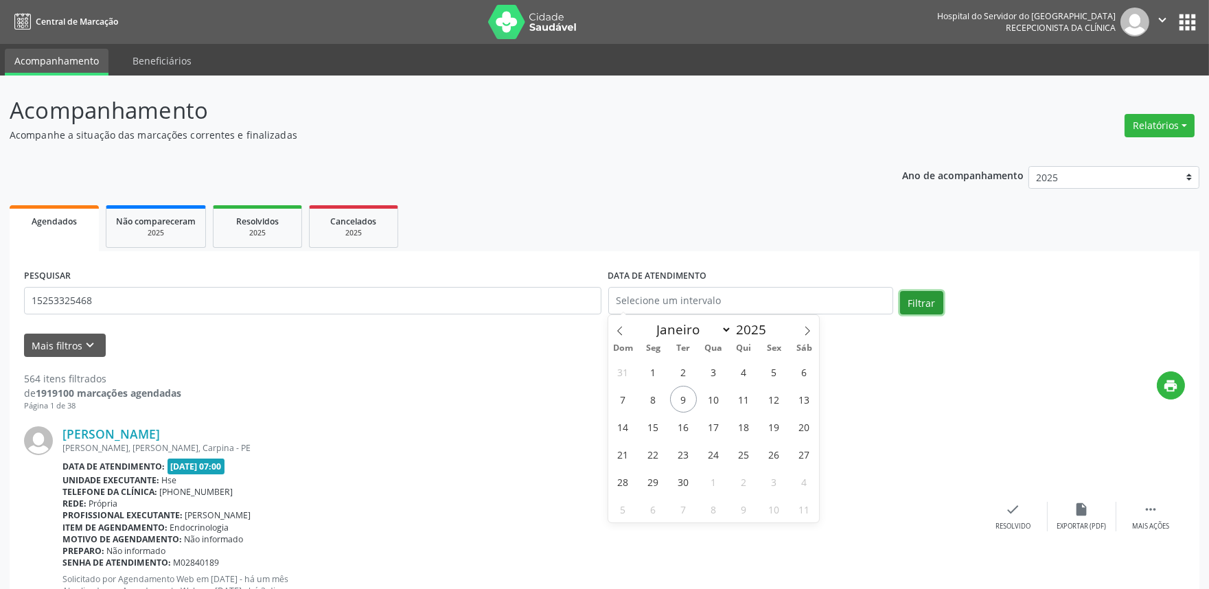
click at [928, 310] on button "Filtrar" at bounding box center [921, 302] width 43 height 23
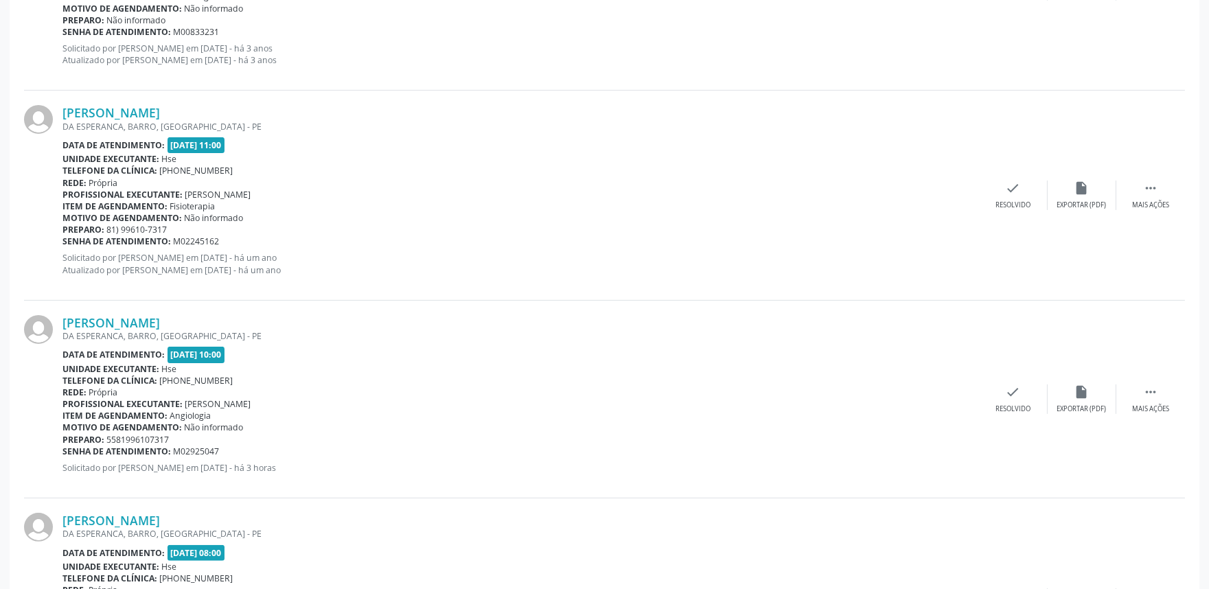
scroll to position [1092, 0]
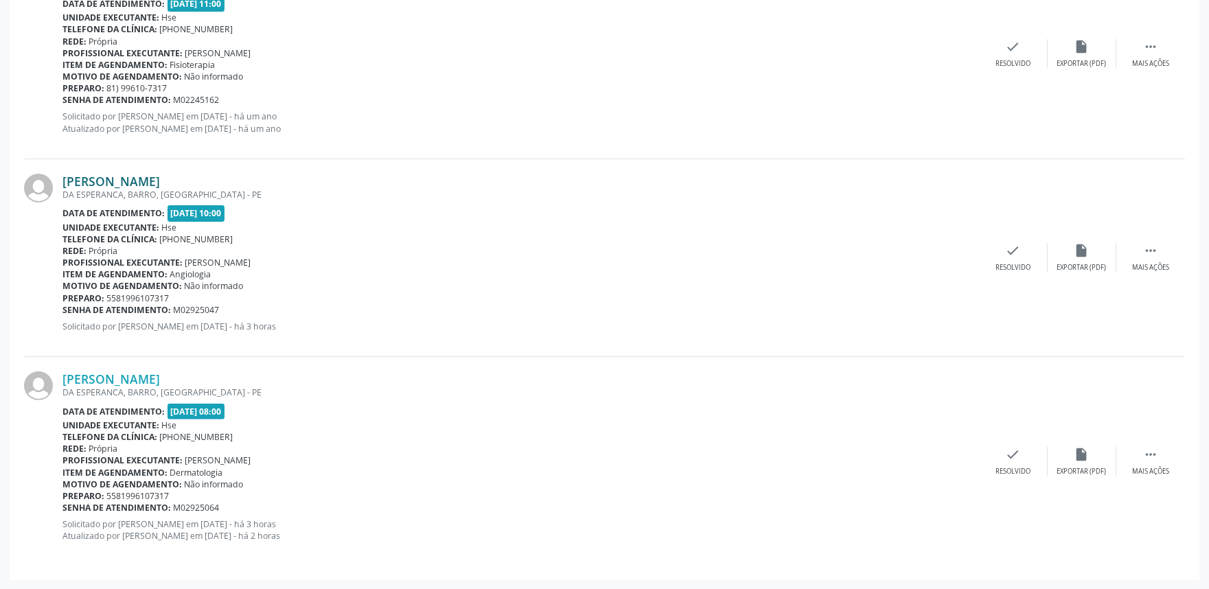
click at [160, 180] on link "[PERSON_NAME]" at bounding box center [111, 181] width 98 height 15
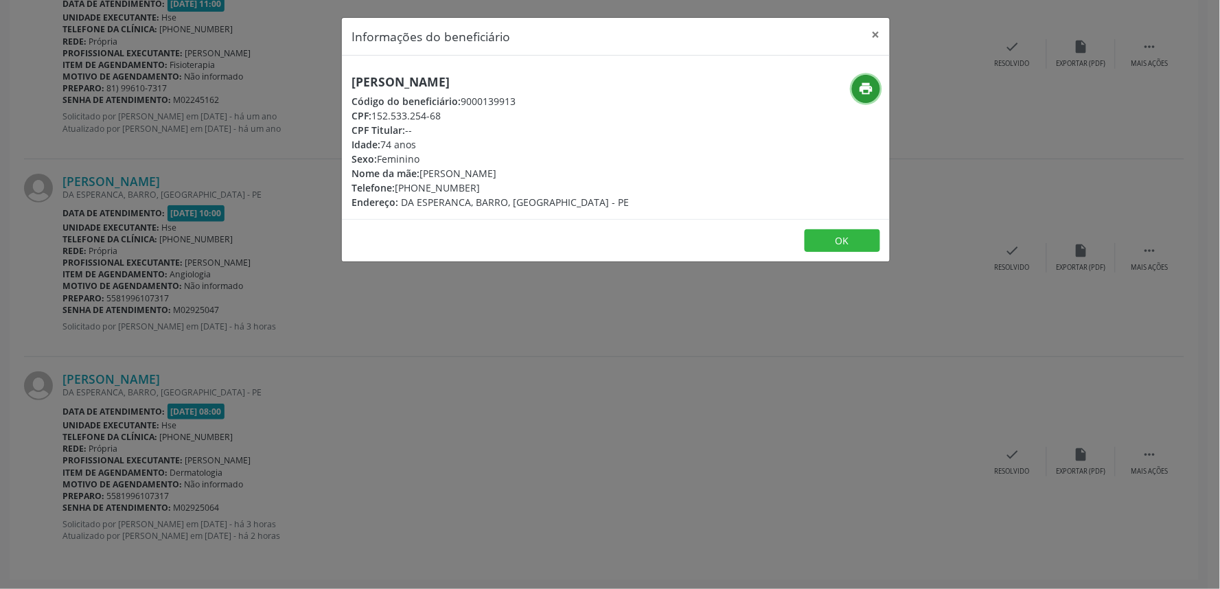
click at [859, 96] on icon "print" at bounding box center [866, 88] width 15 height 15
click at [869, 35] on button "×" at bounding box center [875, 35] width 27 height 34
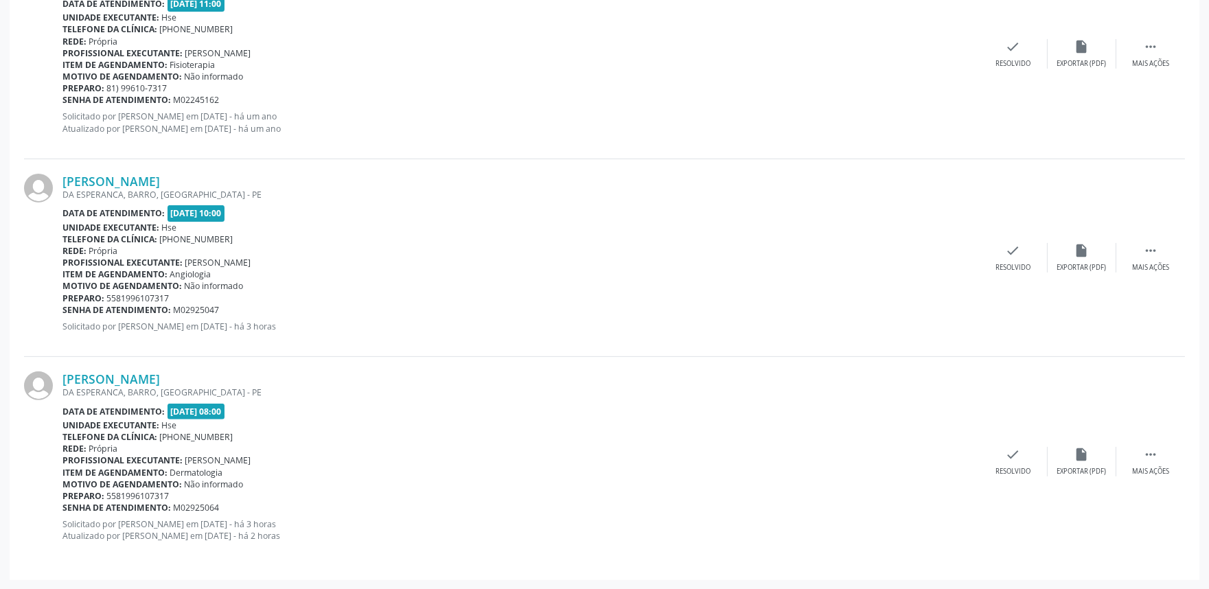
click at [62, 174] on link "[PERSON_NAME]" at bounding box center [111, 181] width 98 height 15
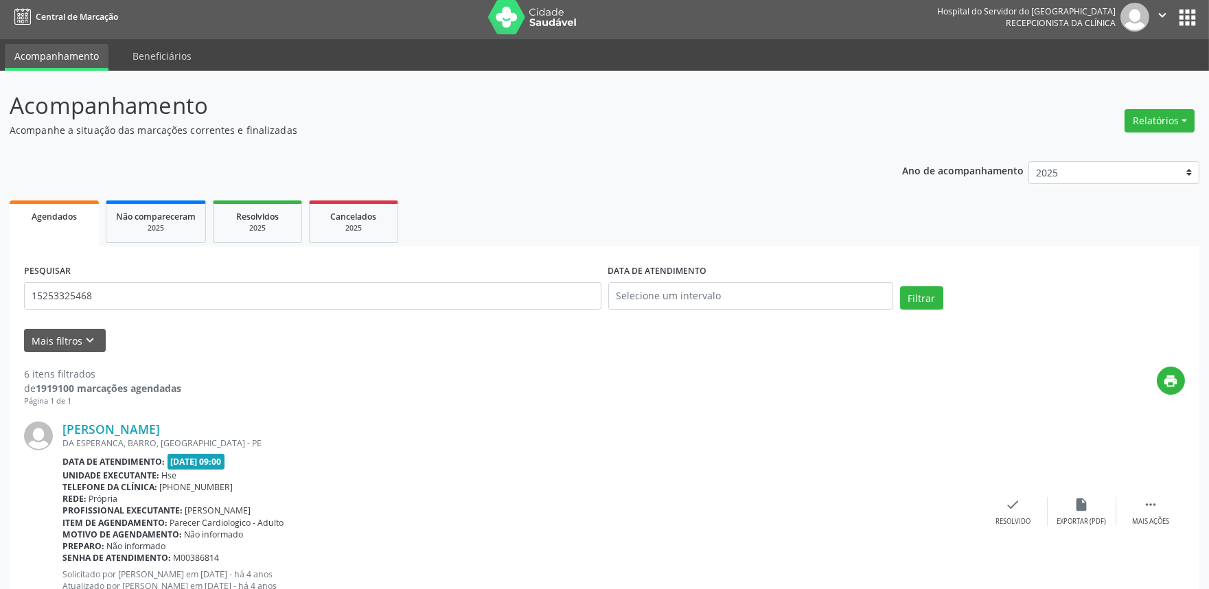
scroll to position [0, 0]
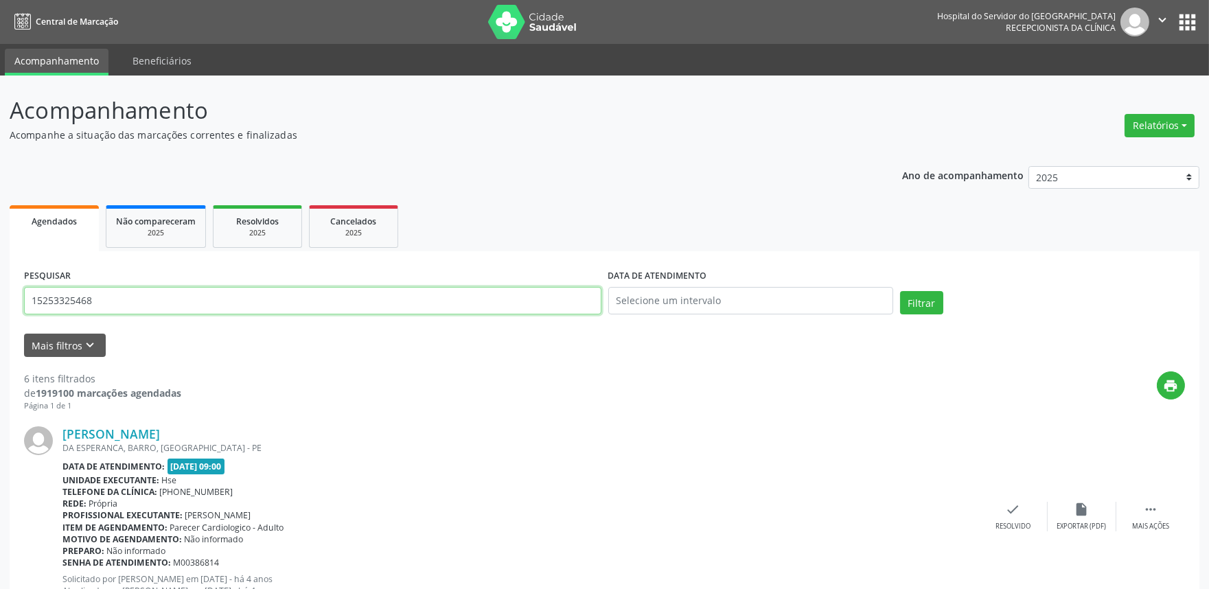
drag, startPoint x: 111, startPoint y: 298, endPoint x: 0, endPoint y: 318, distance: 113.0
